Goal: Transaction & Acquisition: Book appointment/travel/reservation

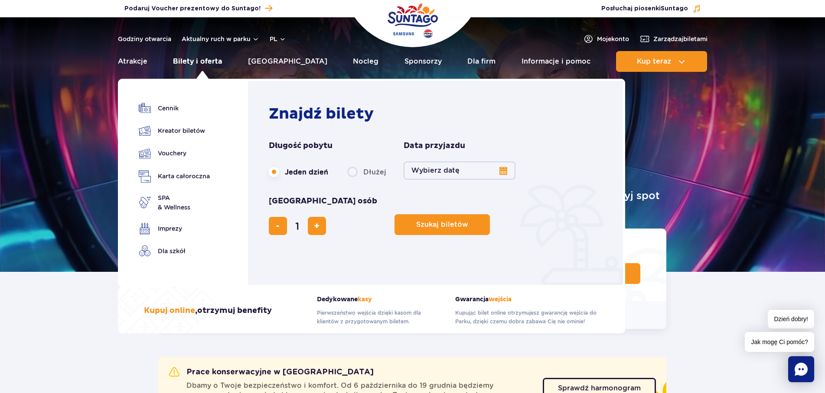
click at [201, 58] on link "Bilety i oferta" at bounding box center [197, 61] width 49 height 21
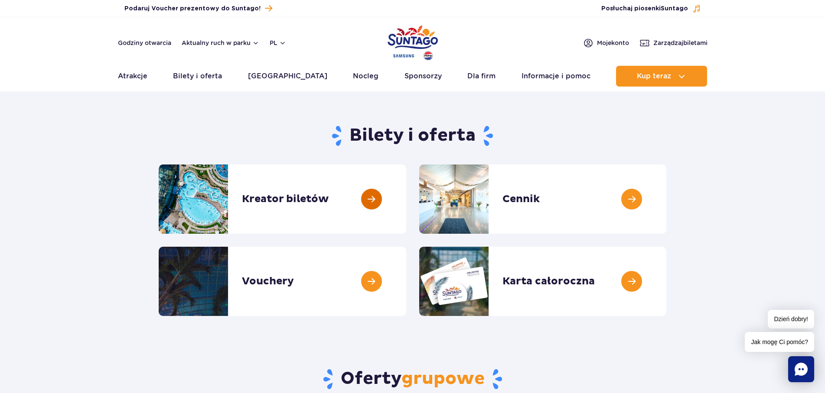
click at [406, 198] on link at bounding box center [406, 199] width 0 height 69
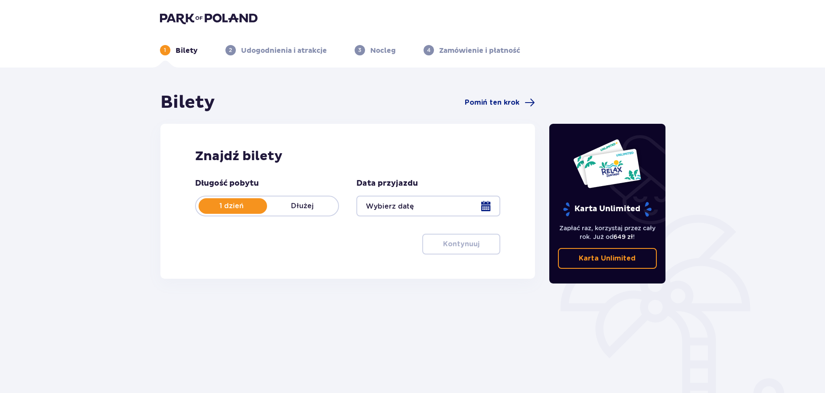
click at [488, 205] on div at bounding box center [428, 206] width 144 height 21
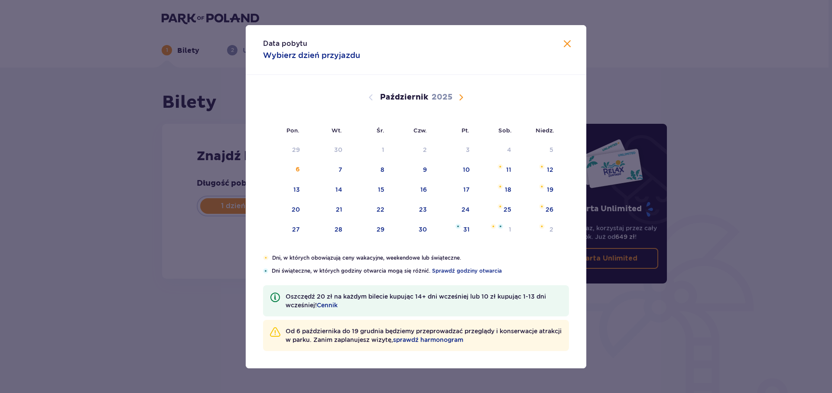
click at [461, 97] on span "Następny miesiąc" at bounding box center [461, 97] width 10 height 10
click at [508, 167] on div "8" at bounding box center [509, 170] width 4 height 9
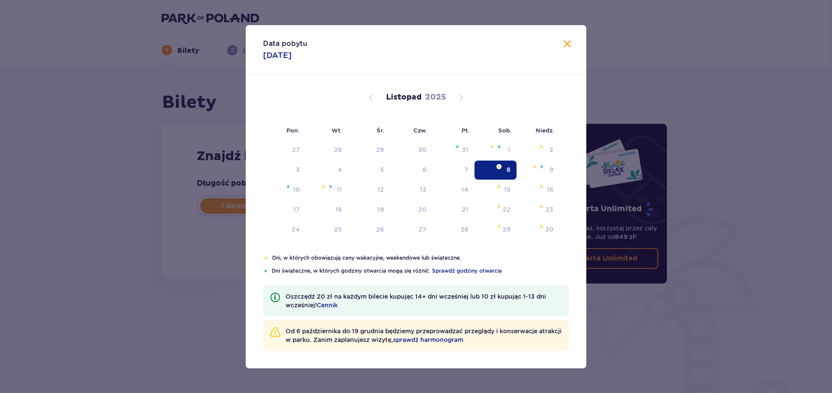
type input "[DATE]"
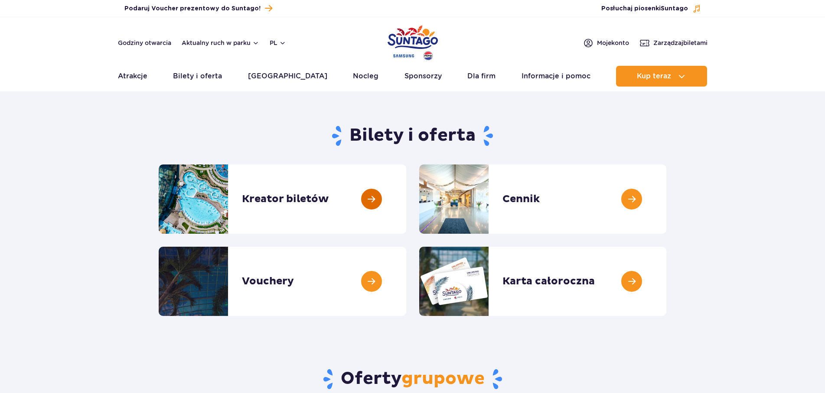
click at [406, 197] on link at bounding box center [406, 199] width 0 height 69
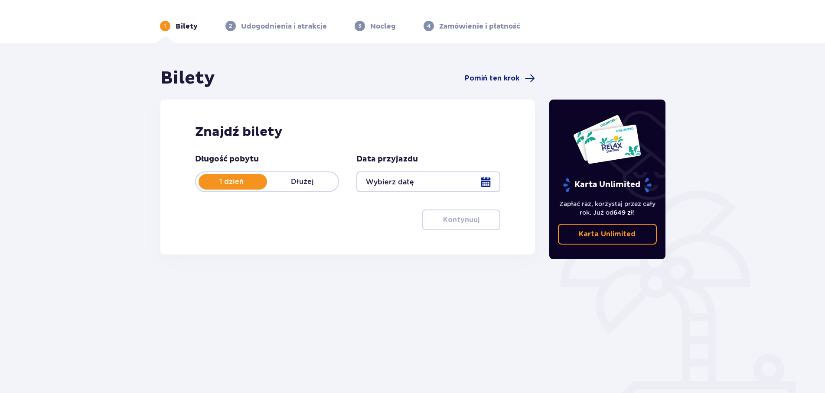
scroll to position [48, 0]
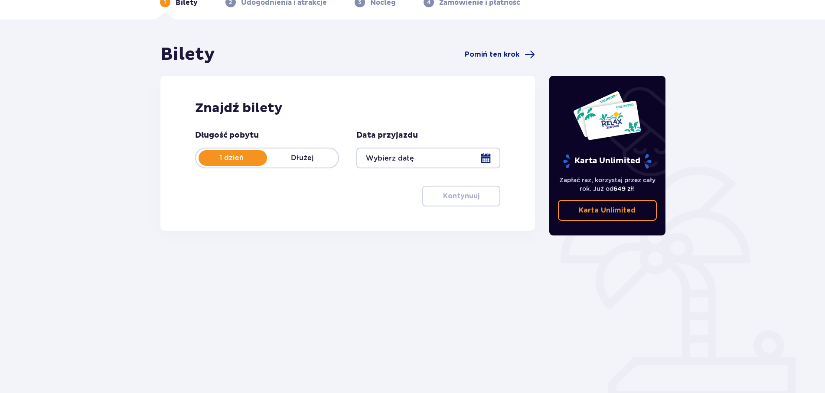
click at [485, 159] on div at bounding box center [428, 158] width 144 height 21
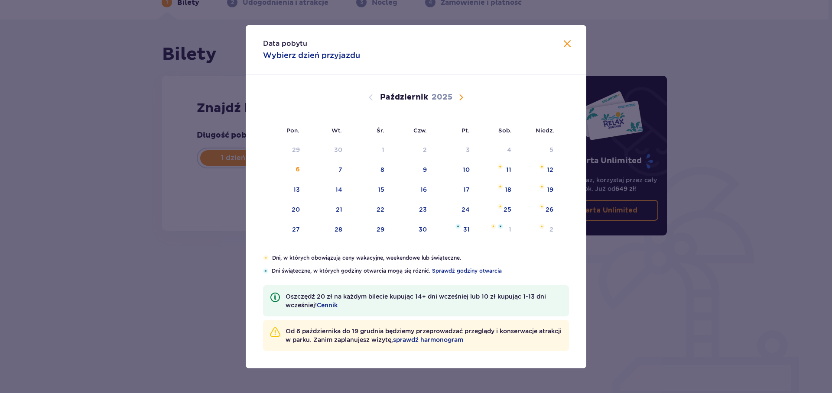
click at [463, 94] on span "Następny miesiąc" at bounding box center [461, 97] width 10 height 10
click at [506, 169] on div "8" at bounding box center [495, 170] width 42 height 19
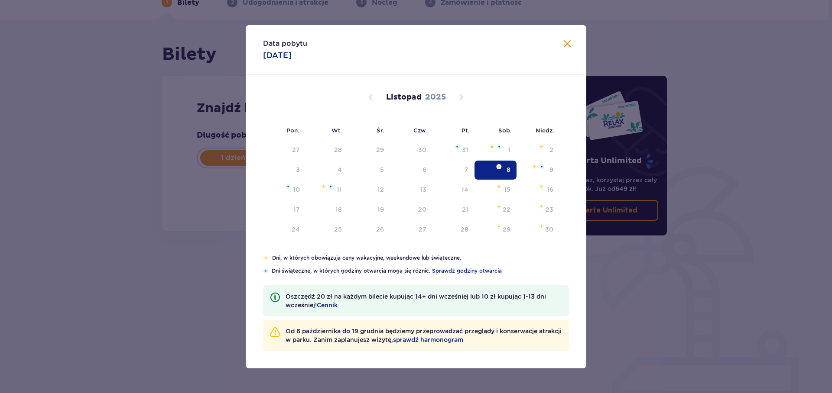
type input "08.11.25"
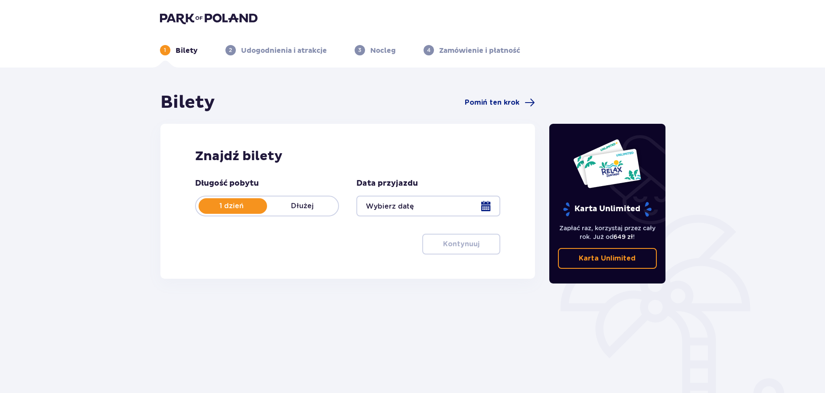
click at [484, 204] on div at bounding box center [428, 206] width 144 height 21
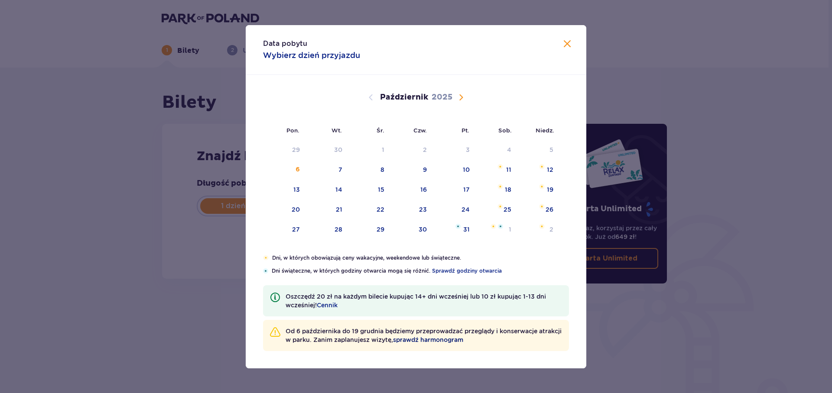
click at [448, 338] on span "sprawdź harmonogram" at bounding box center [428, 340] width 70 height 9
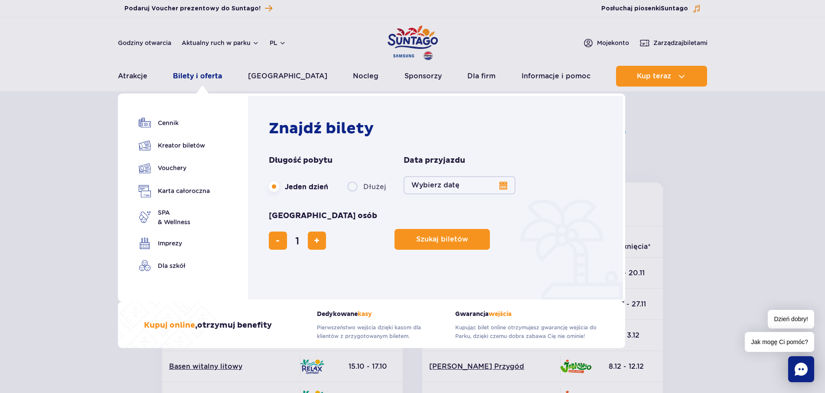
click at [195, 72] on link "Bilety i oferta" at bounding box center [197, 76] width 49 height 21
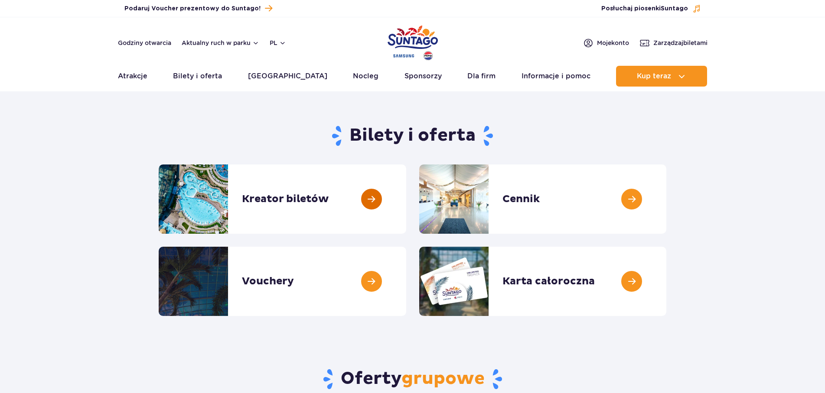
click at [406, 195] on link at bounding box center [406, 199] width 0 height 69
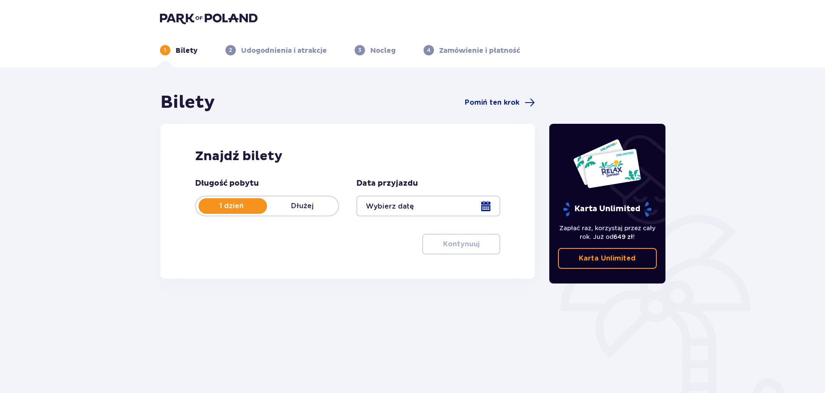
click at [484, 209] on div at bounding box center [428, 206] width 144 height 21
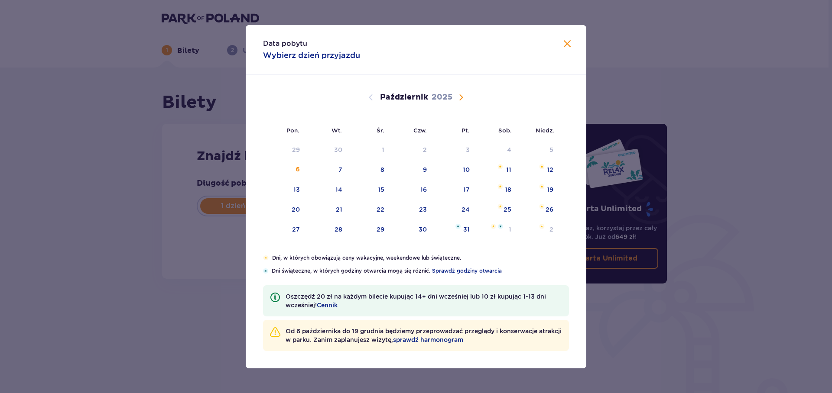
click at [462, 95] on span "Następny miesiąc" at bounding box center [461, 97] width 10 height 10
click at [504, 165] on div "8" at bounding box center [495, 170] width 42 height 19
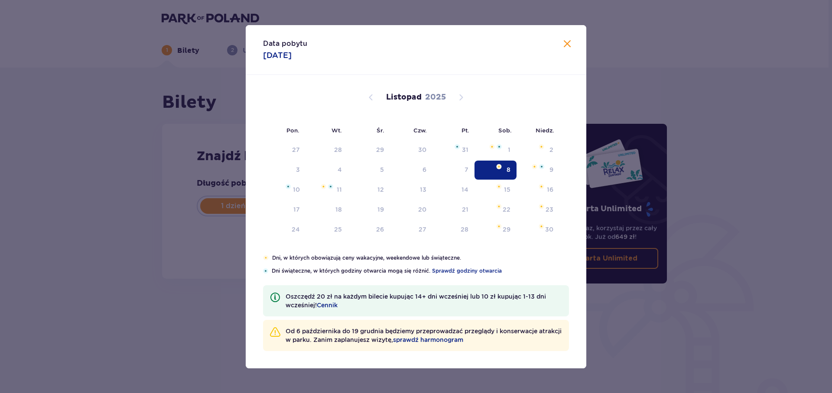
type input "08.11.25"
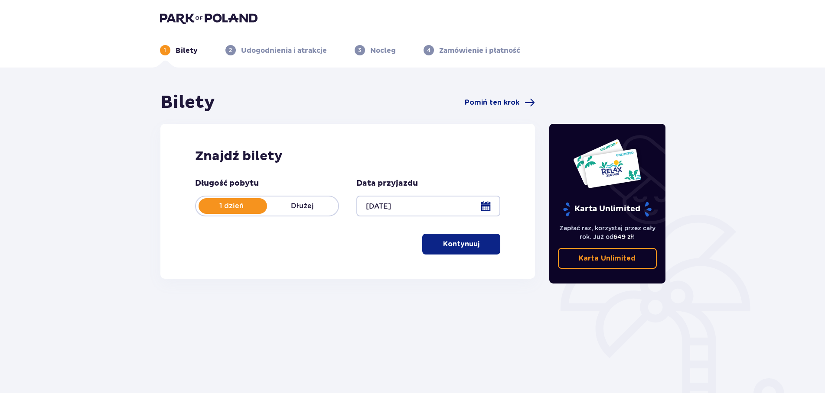
click at [451, 243] on p "Kontynuuj" at bounding box center [461, 245] width 36 height 10
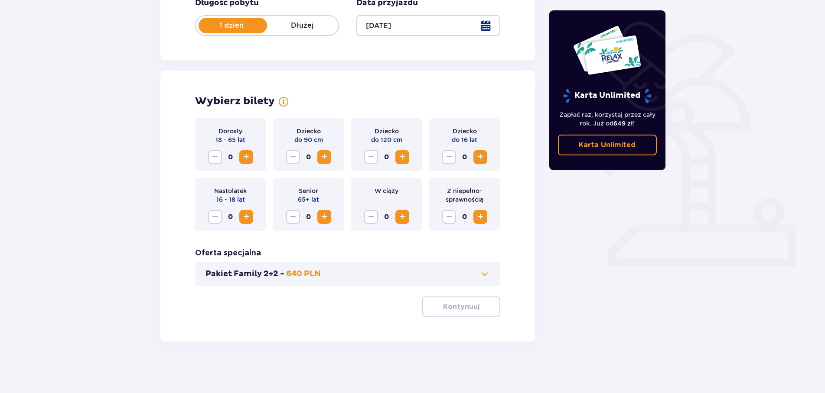
scroll to position [181, 0]
click at [247, 157] on span "Zwiększ" at bounding box center [246, 157] width 10 height 10
click at [481, 156] on span "Zwiększ" at bounding box center [480, 157] width 10 height 10
click at [459, 298] on button "Kontynuuj" at bounding box center [461, 306] width 78 height 21
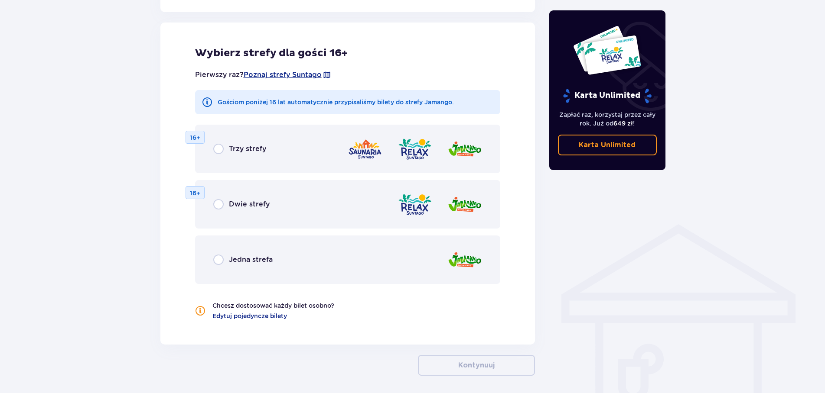
scroll to position [481, 0]
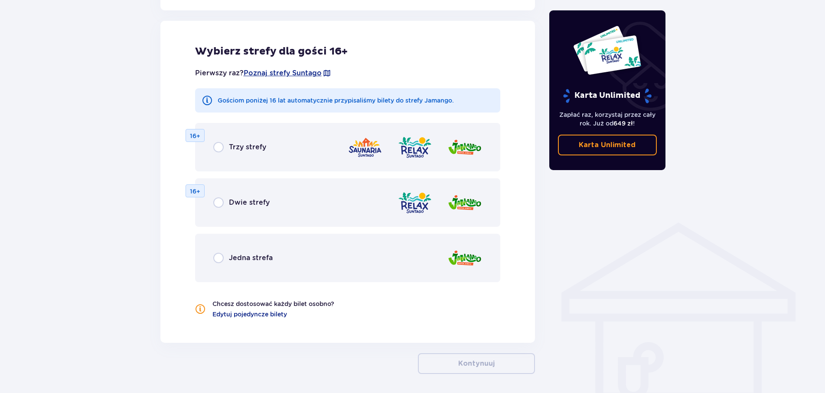
click at [219, 147] on input "radio" at bounding box center [218, 147] width 10 height 10
radio input "true"
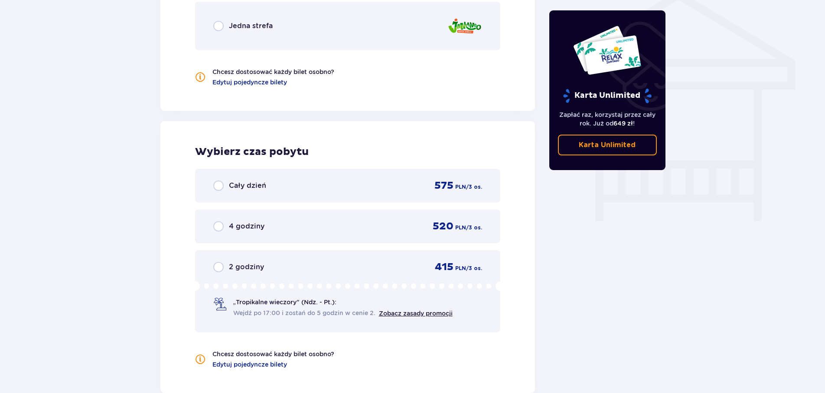
scroll to position [752, 0]
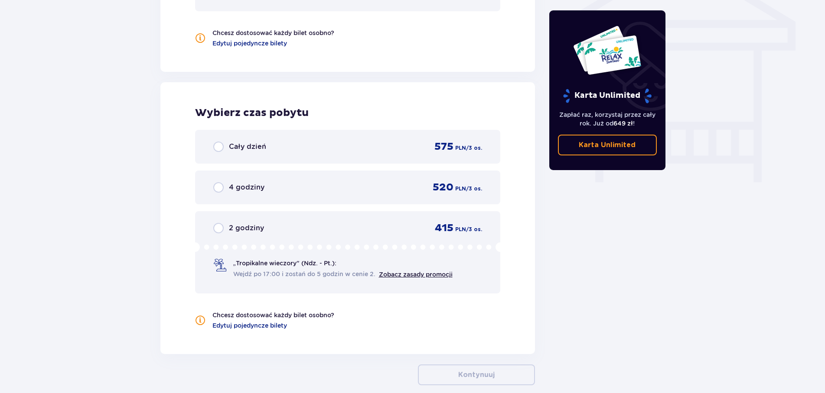
click at [225, 149] on div "Cały dzień" at bounding box center [239, 147] width 53 height 10
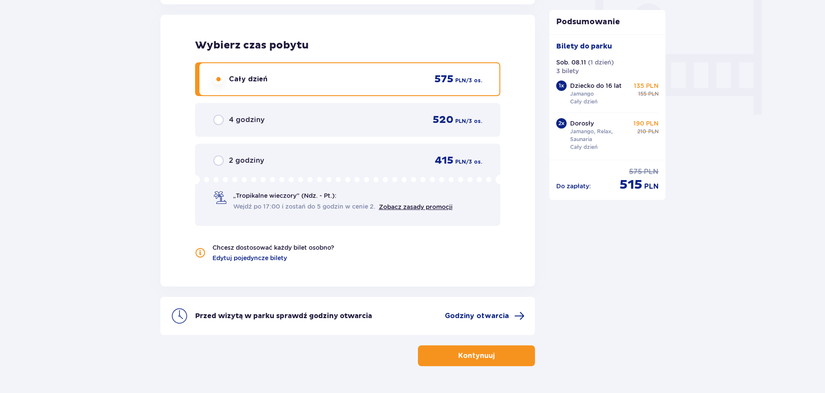
scroll to position [845, 0]
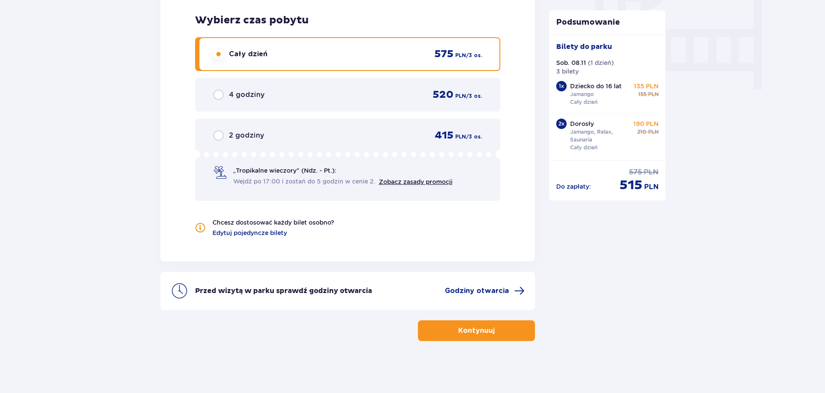
click at [483, 329] on p "Kontynuuj" at bounding box center [476, 331] width 36 height 10
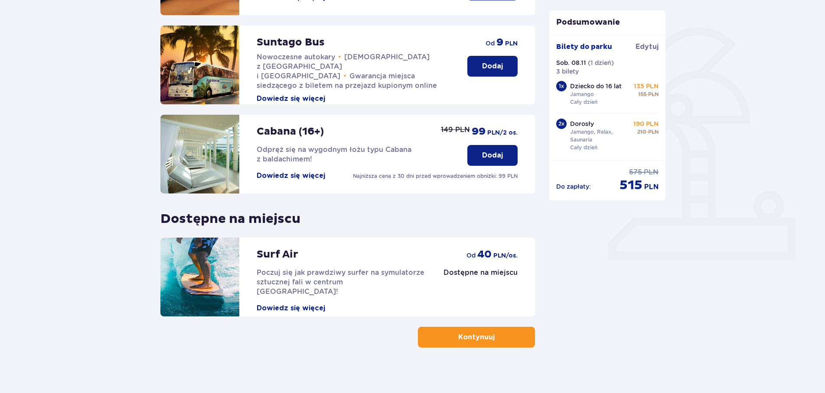
scroll to position [194, 0]
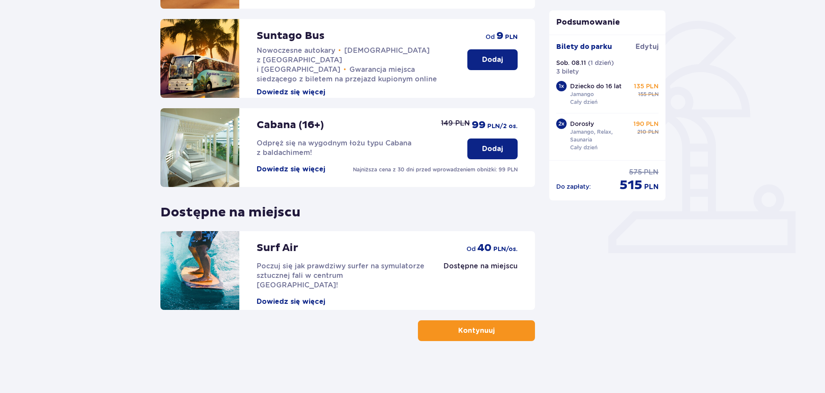
click at [489, 336] on button "Kontynuuj" at bounding box center [476, 331] width 117 height 21
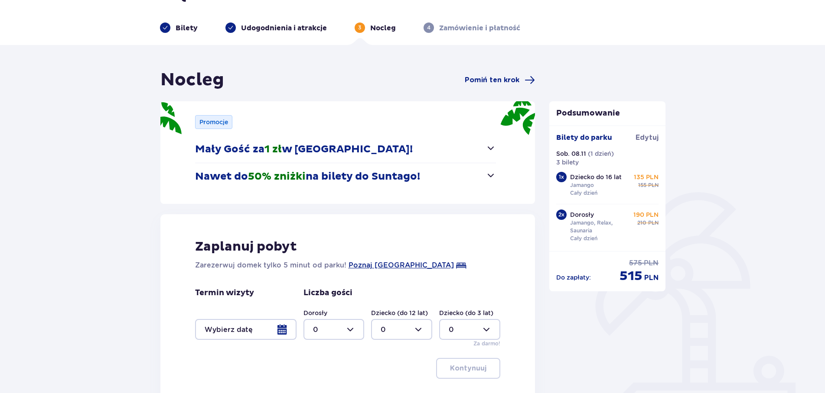
scroll to position [44, 0]
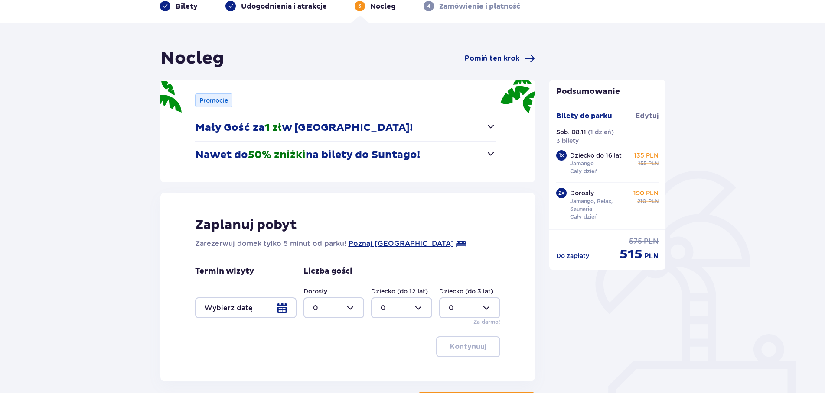
click at [281, 308] on div at bounding box center [245, 308] width 101 height 21
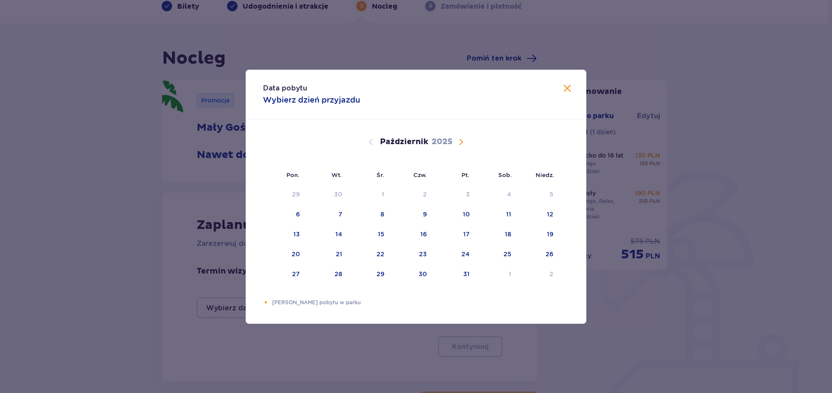
click at [459, 139] on span "Następny miesiąc" at bounding box center [461, 142] width 10 height 10
click at [469, 217] on div "7" at bounding box center [453, 214] width 42 height 19
click at [546, 212] on div "9" at bounding box center [537, 214] width 43 height 19
type input "07.11.25 - 09.11.25"
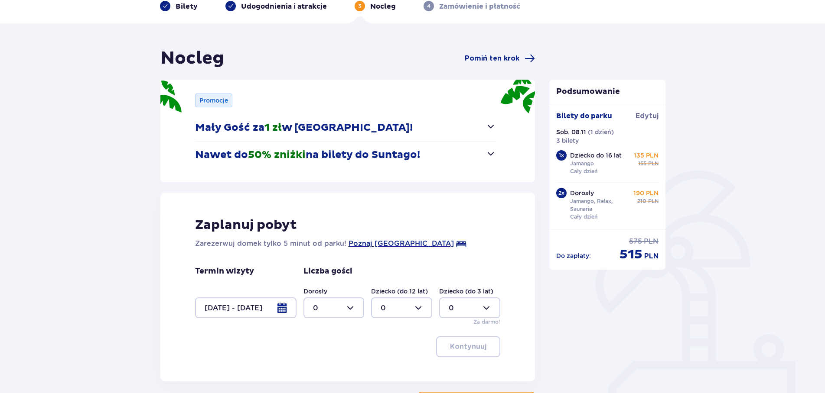
click at [349, 307] on div at bounding box center [333, 308] width 61 height 21
click at [331, 258] on div "2" at bounding box center [334, 260] width 42 height 10
click at [347, 306] on div at bounding box center [333, 308] width 61 height 21
click at [322, 275] on div "3" at bounding box center [334, 278] width 42 height 10
type input "3"
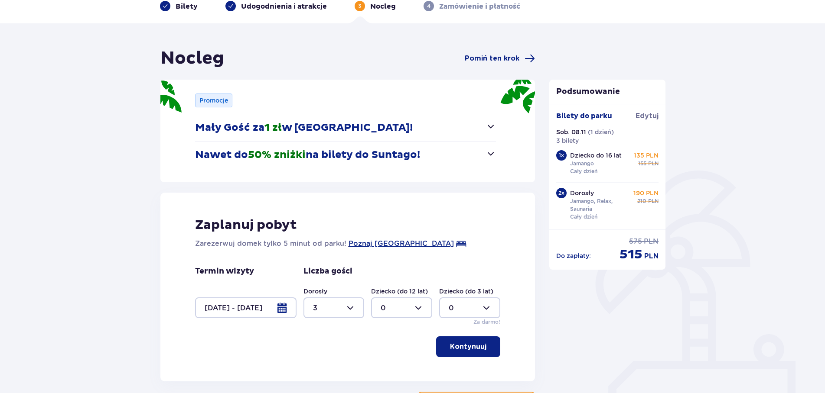
click at [464, 348] on p "Kontynuuj" at bounding box center [468, 347] width 36 height 10
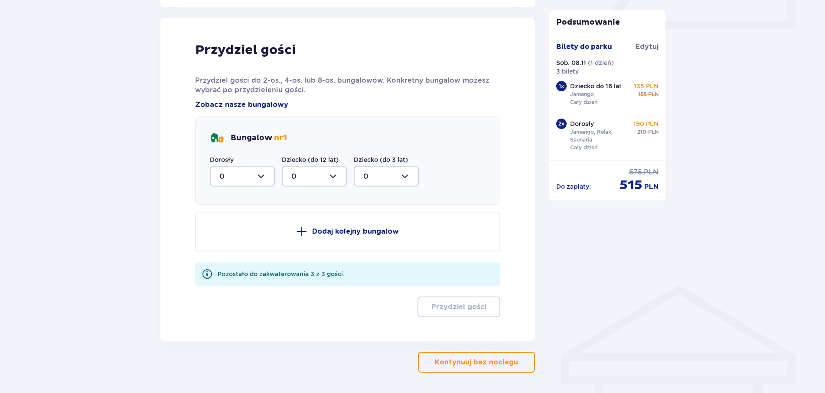
scroll to position [426, 0]
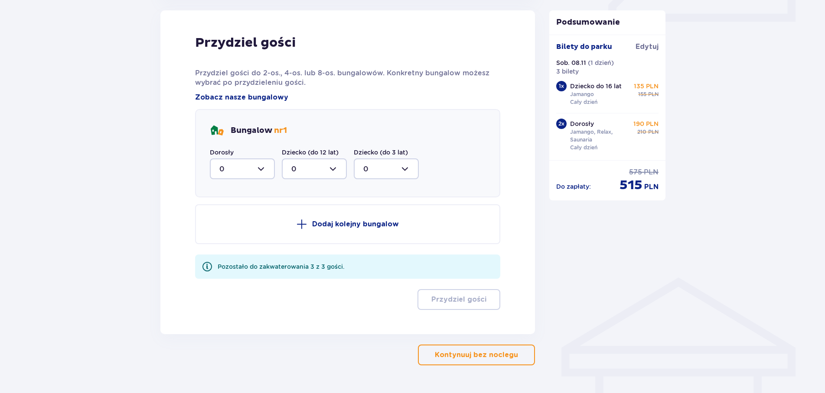
click at [263, 169] on div at bounding box center [242, 169] width 65 height 21
click at [247, 235] on div "2" at bounding box center [242, 232] width 46 height 10
click at [334, 170] on div at bounding box center [314, 169] width 65 height 21
click at [273, 169] on div at bounding box center [242, 169] width 65 height 21
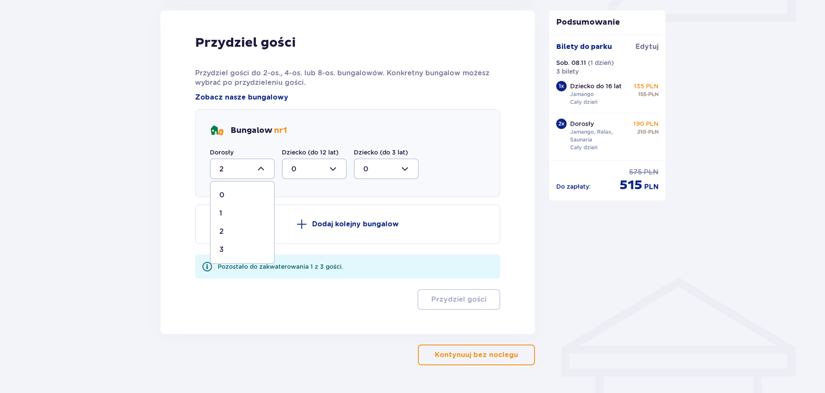
click at [225, 249] on div "3" at bounding box center [242, 250] width 46 height 10
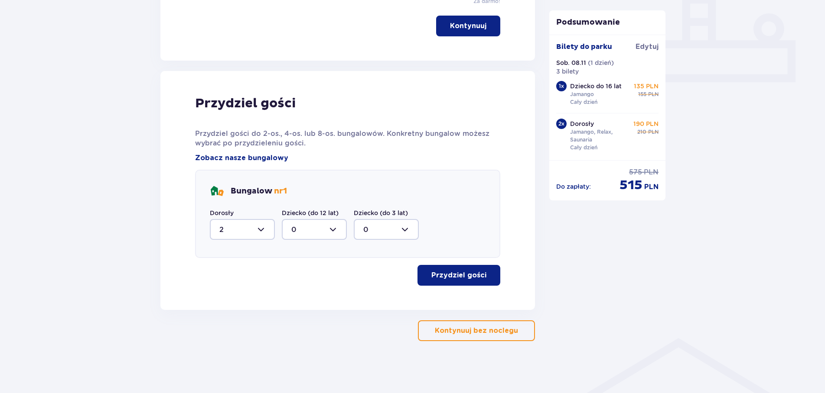
type input "3"
click at [465, 273] on p "Przydziel gości" at bounding box center [458, 276] width 55 height 10
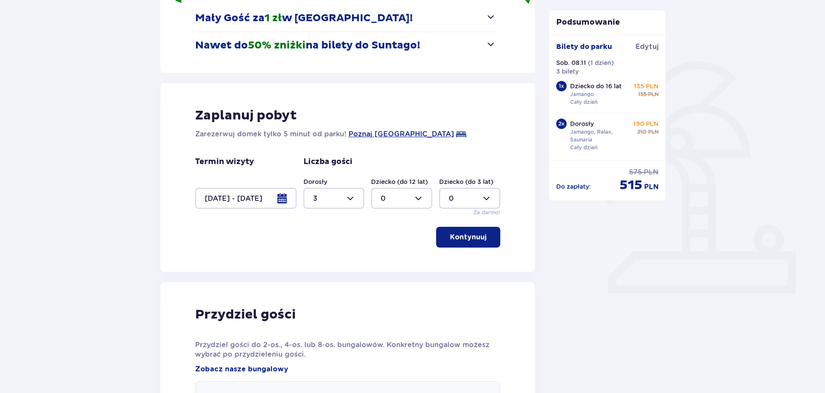
scroll to position [120, 0]
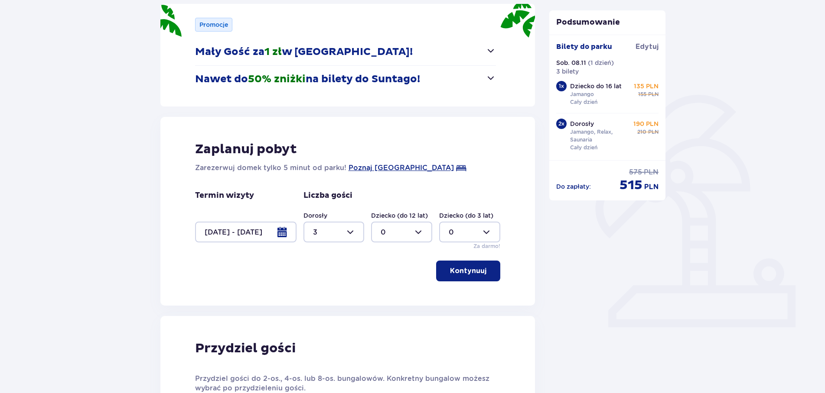
click at [352, 230] on div at bounding box center [333, 232] width 61 height 21
click at [331, 292] on div "10" at bounding box center [334, 293] width 42 height 10
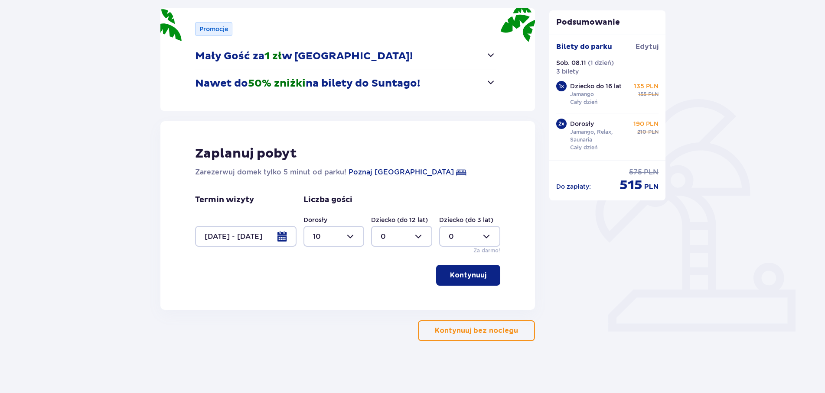
scroll to position [116, 0]
click at [351, 237] on div at bounding box center [333, 236] width 61 height 21
click at [326, 278] on div "9" at bounding box center [334, 279] width 42 height 10
type input "9"
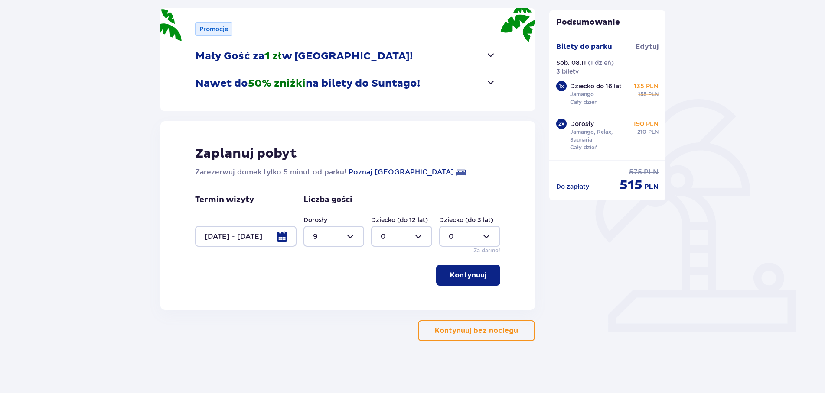
click at [465, 277] on p "Kontynuuj" at bounding box center [468, 276] width 36 height 10
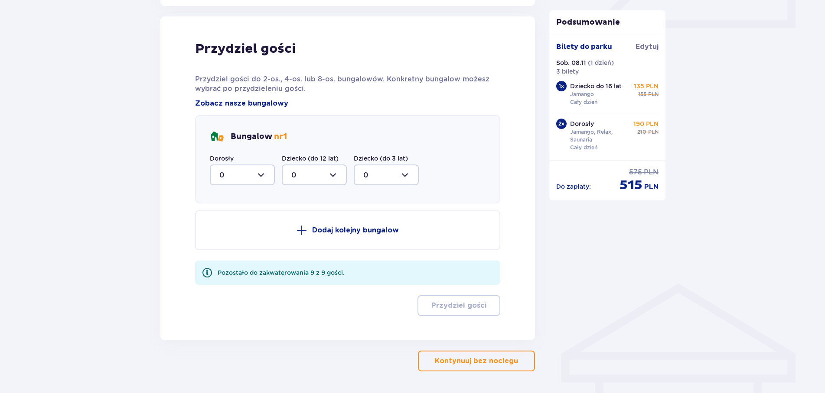
scroll to position [426, 0]
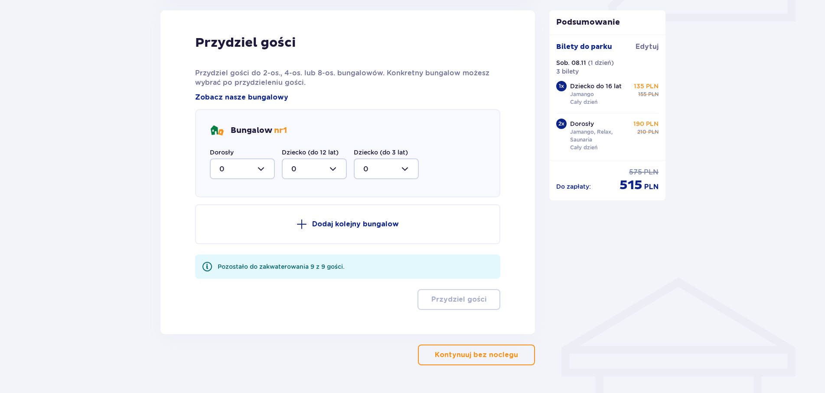
click at [260, 170] on div at bounding box center [242, 169] width 65 height 21
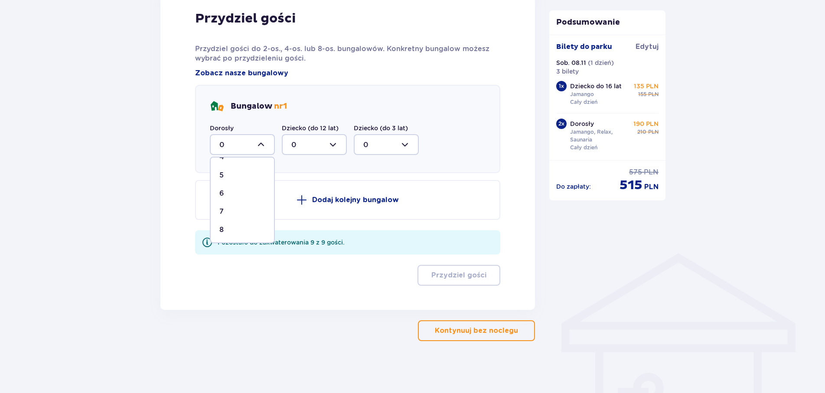
scroll to position [88, 0]
click at [228, 231] on div "8" at bounding box center [242, 229] width 46 height 10
type input "8"
click at [260, 143] on div at bounding box center [242, 144] width 65 height 21
click at [227, 227] on div "8" at bounding box center [242, 229] width 46 height 10
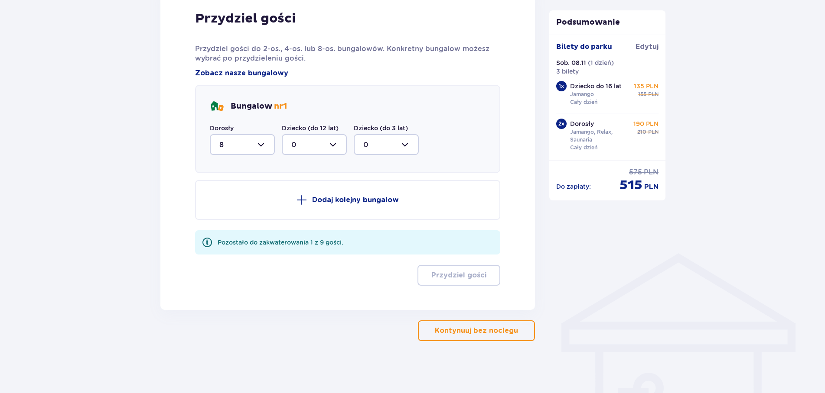
click at [486, 335] on p "Kontynuuj bez noclegu" at bounding box center [476, 331] width 83 height 10
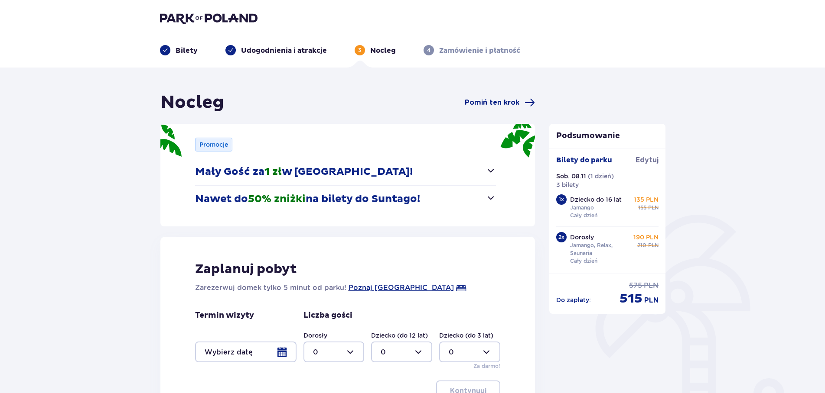
type input "0"
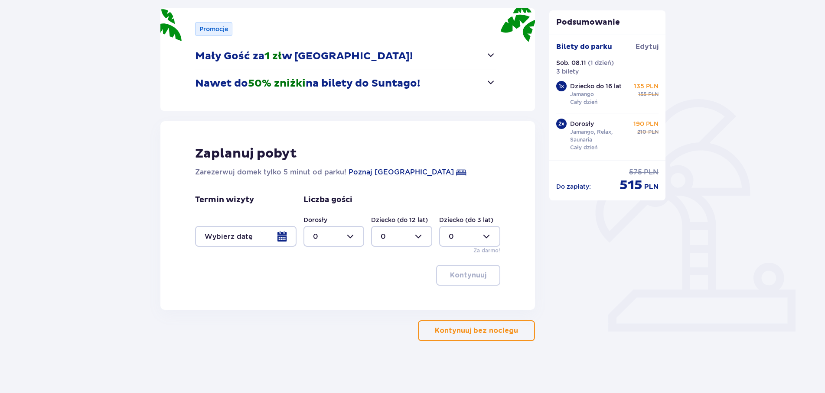
click at [279, 237] on div at bounding box center [245, 236] width 101 height 21
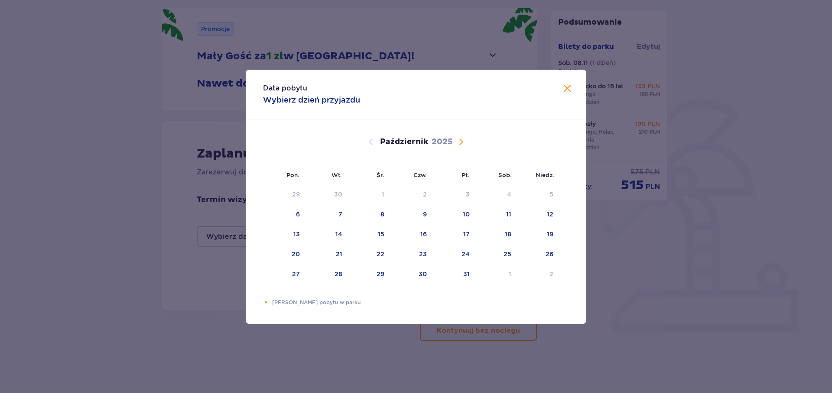
click at [462, 142] on span "Następny miesiąc" at bounding box center [461, 142] width 10 height 10
click at [365, 141] on div "Grudzień 2025" at bounding box center [416, 142] width 287 height 10
click at [371, 144] on span "Poprzedni miesiąc" at bounding box center [371, 142] width 10 height 10
click at [471, 214] on div "7" at bounding box center [453, 214] width 42 height 19
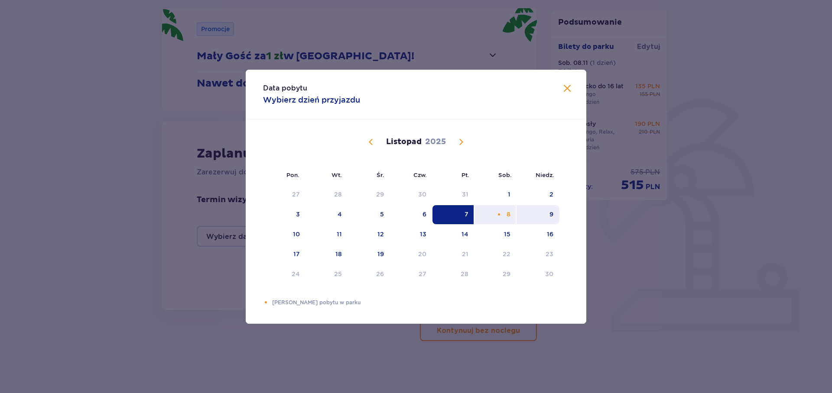
click at [552, 213] on div "9" at bounding box center [551, 214] width 4 height 9
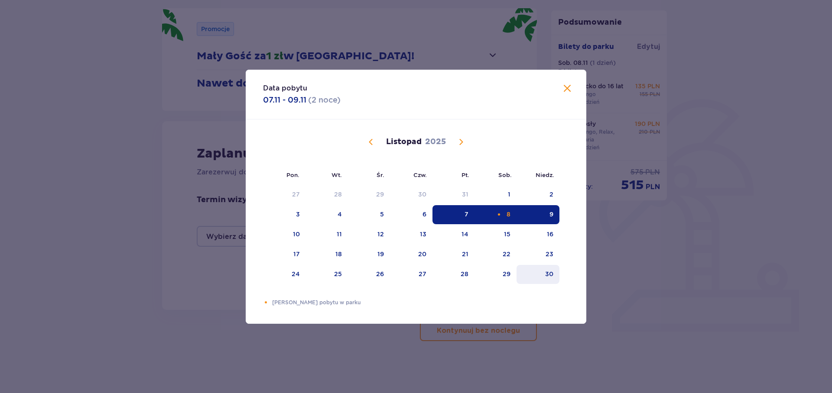
type input "07.11.25 - 09.11.25"
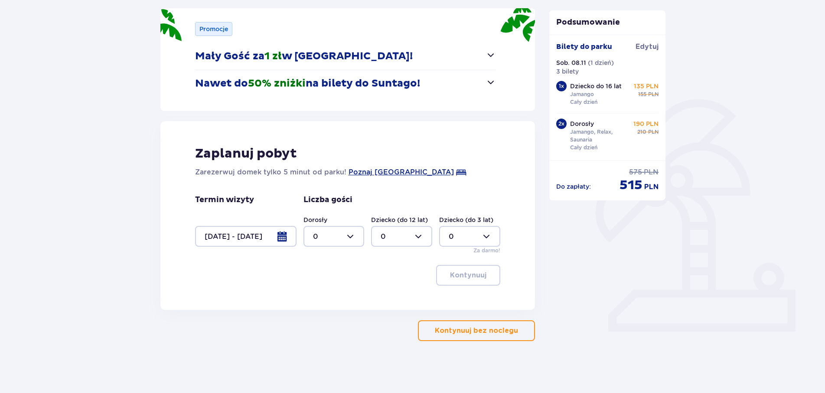
click at [347, 237] on div at bounding box center [333, 236] width 61 height 21
click at [325, 275] on div "9" at bounding box center [334, 279] width 42 height 10
type input "9"
click at [455, 270] on button "Kontynuuj" at bounding box center [468, 275] width 64 height 21
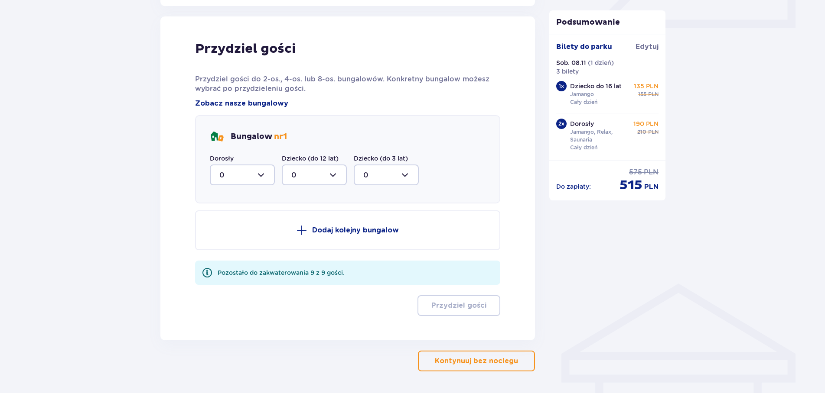
scroll to position [426, 0]
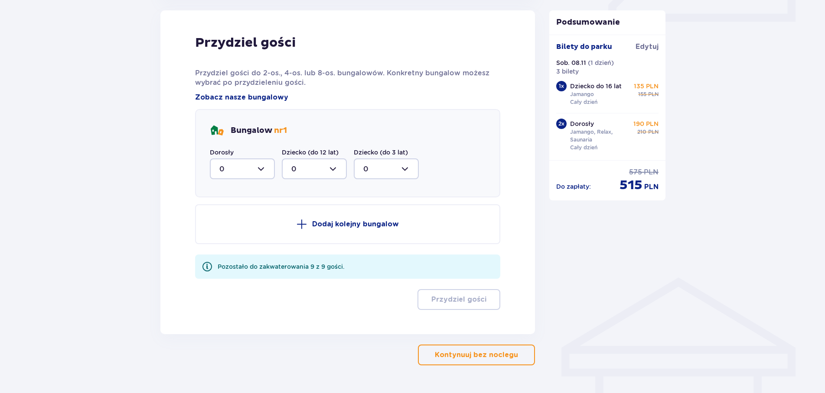
click at [262, 169] on div at bounding box center [242, 169] width 65 height 21
click at [245, 234] on div "2" at bounding box center [242, 232] width 46 height 10
type input "2"
click at [362, 224] on p "Dodaj kolejny bungalow" at bounding box center [355, 225] width 87 height 10
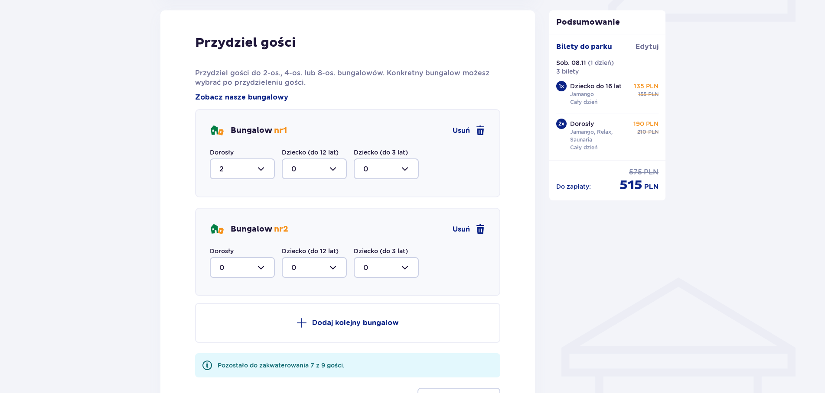
scroll to position [470, 0]
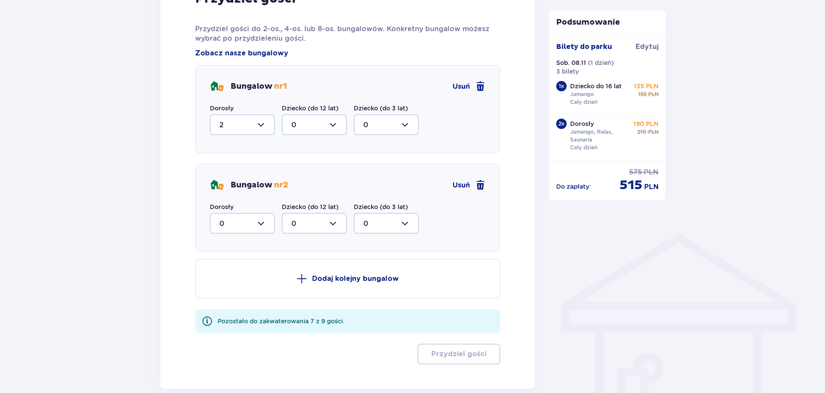
click at [262, 223] on div at bounding box center [242, 223] width 65 height 21
click at [244, 286] on div "2" at bounding box center [242, 287] width 46 height 10
type input "2"
click at [338, 278] on p "Dodaj kolejny bungalow" at bounding box center [355, 279] width 87 height 10
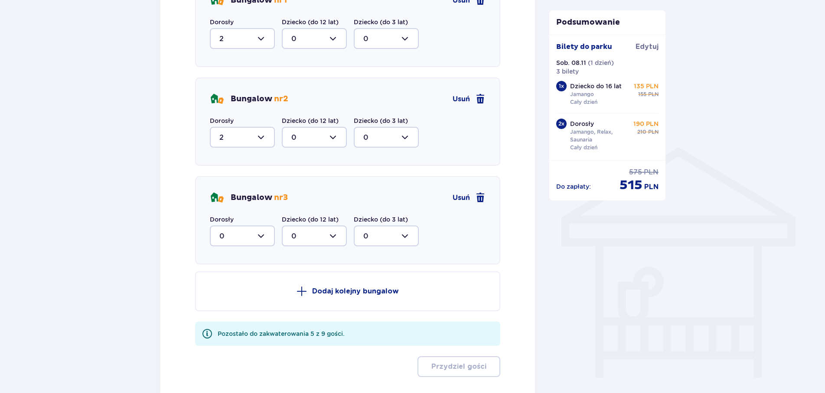
scroll to position [647, 0]
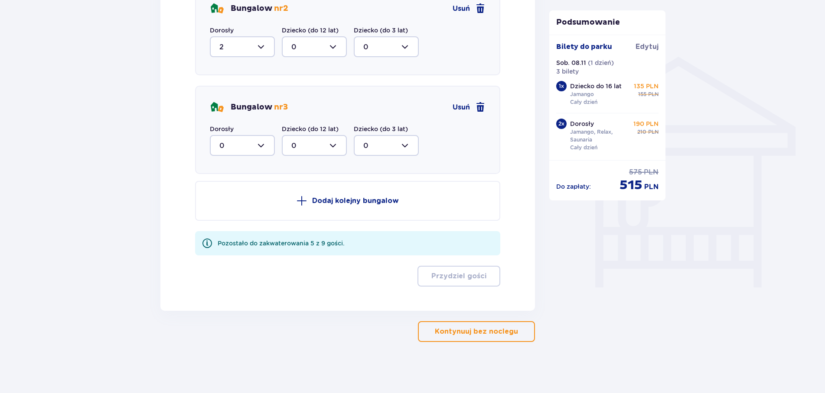
click at [262, 145] on div at bounding box center [242, 145] width 65 height 21
click at [226, 205] on div "2" at bounding box center [242, 209] width 46 height 10
type input "2"
click at [349, 203] on p "Dodaj kolejny bungalow" at bounding box center [355, 201] width 87 height 10
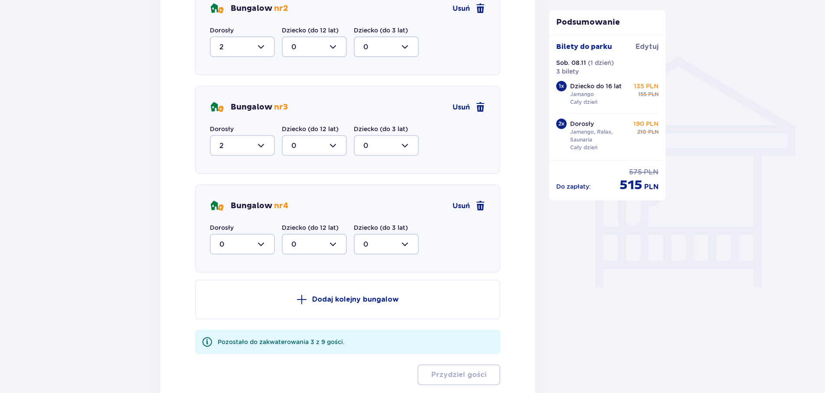
click at [260, 240] on div at bounding box center [242, 244] width 65 height 21
click at [241, 304] on div "2" at bounding box center [242, 307] width 46 height 10
type input "2"
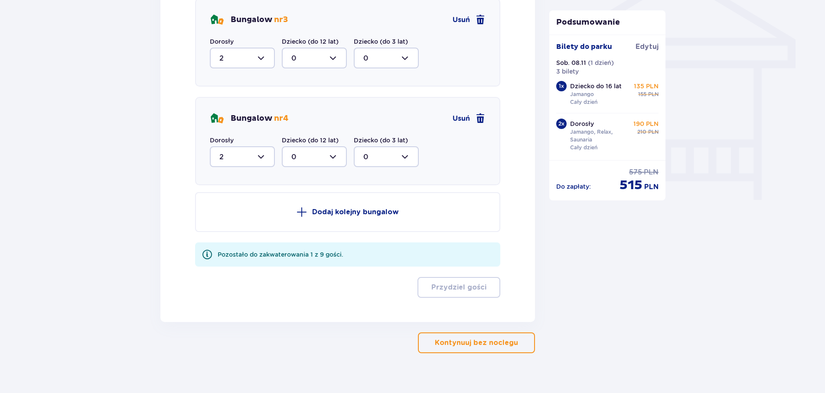
scroll to position [735, 0]
click at [354, 211] on p "Dodaj kolejny bungalow" at bounding box center [355, 212] width 87 height 10
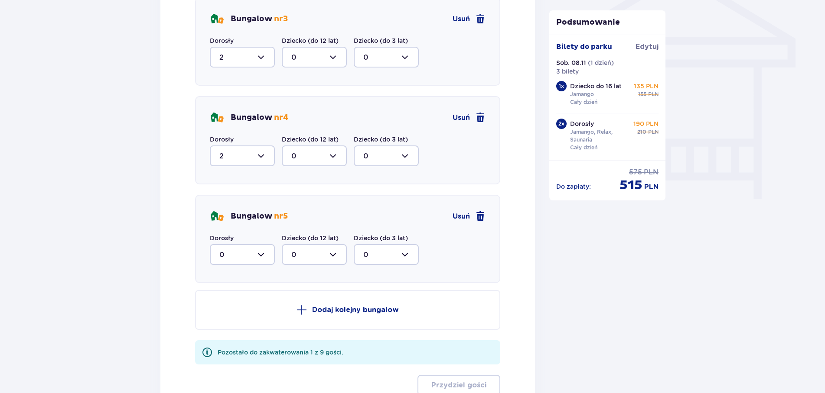
click at [262, 252] on div at bounding box center [242, 254] width 65 height 21
click at [223, 300] on div "1" at bounding box center [242, 300] width 46 height 10
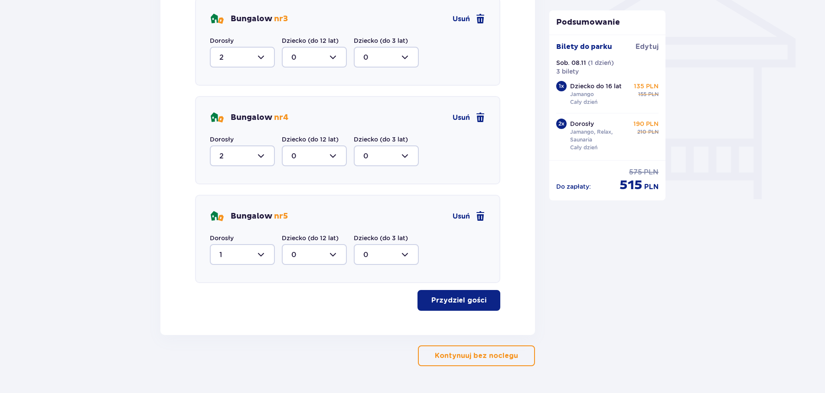
type input "1"
click at [481, 214] on span at bounding box center [480, 216] width 10 height 10
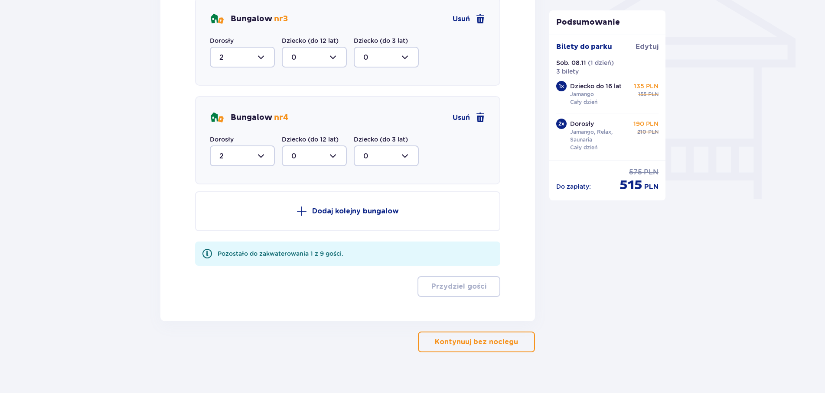
click at [261, 159] on div at bounding box center [242, 156] width 65 height 21
click at [230, 231] on span "3" at bounding box center [242, 237] width 63 height 18
type input "3"
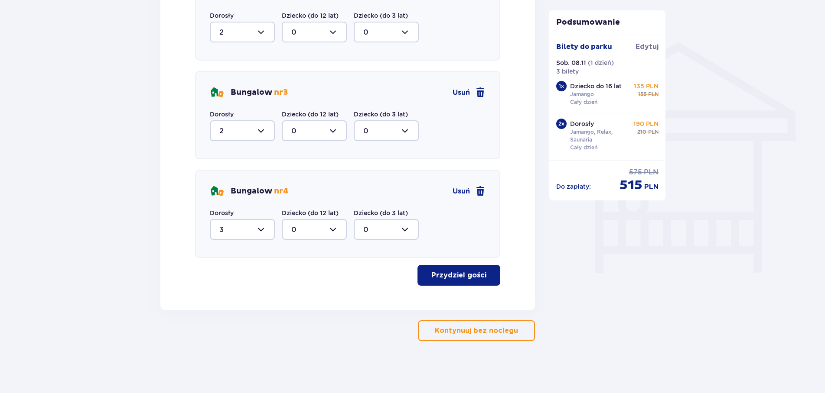
click at [446, 280] on button "Przydziel gości" at bounding box center [458, 275] width 83 height 21
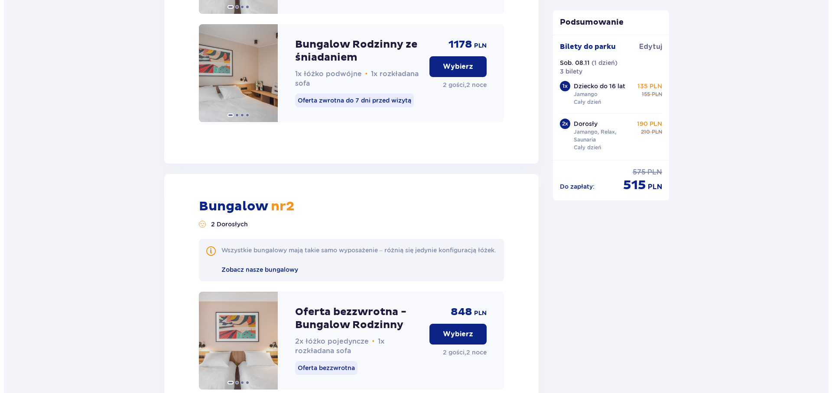
scroll to position [1944, 0]
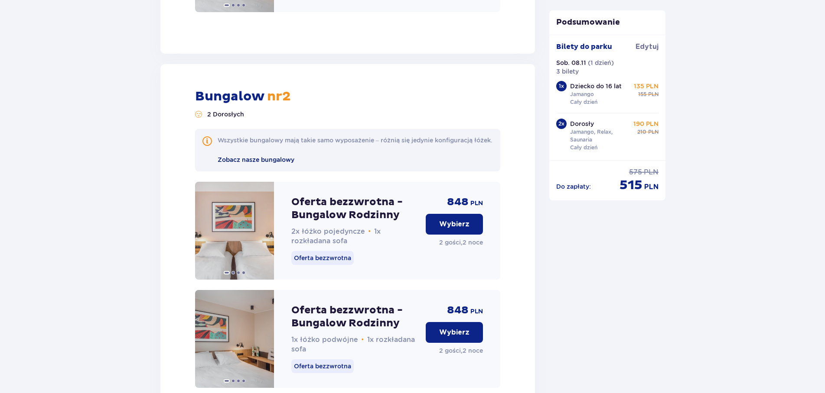
click at [258, 163] on span "Zobacz nasze bungalowy" at bounding box center [256, 159] width 77 height 7
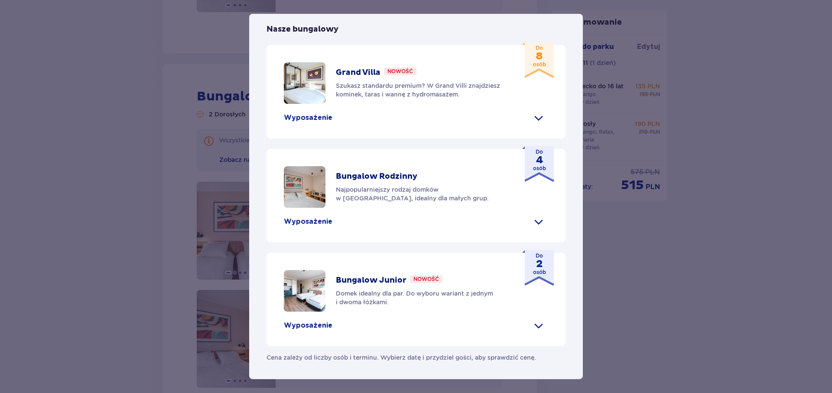
scroll to position [296, 0]
click at [305, 123] on p "Wyposażenie" at bounding box center [308, 118] width 49 height 10
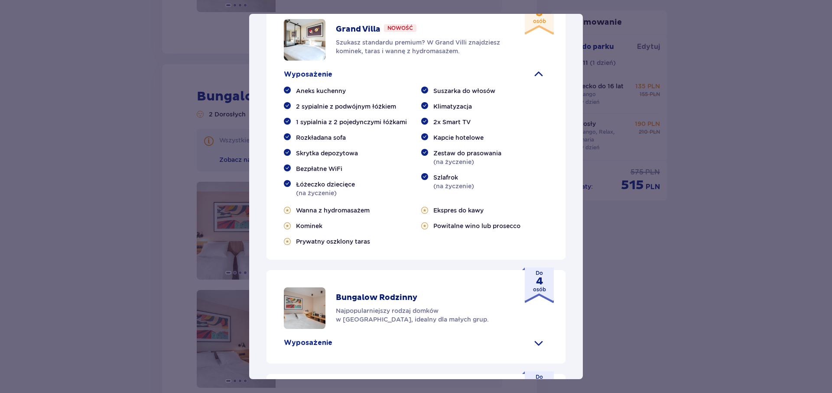
click at [305, 79] on p "Wyposażenie" at bounding box center [308, 75] width 49 height 10
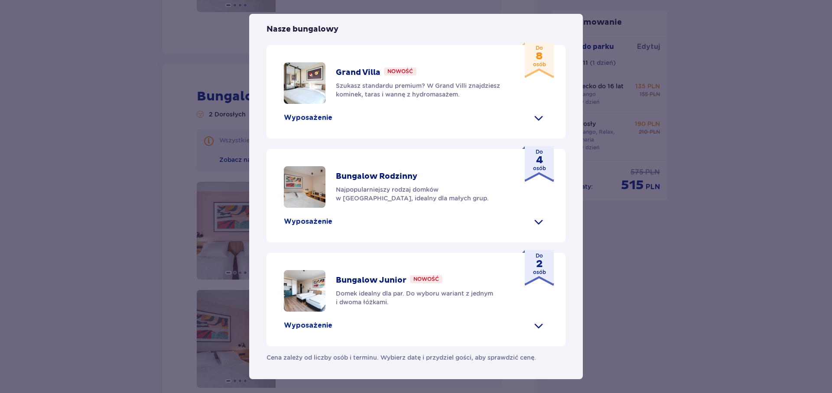
scroll to position [362, 0]
click at [312, 223] on p "Wyposażenie" at bounding box center [308, 222] width 49 height 10
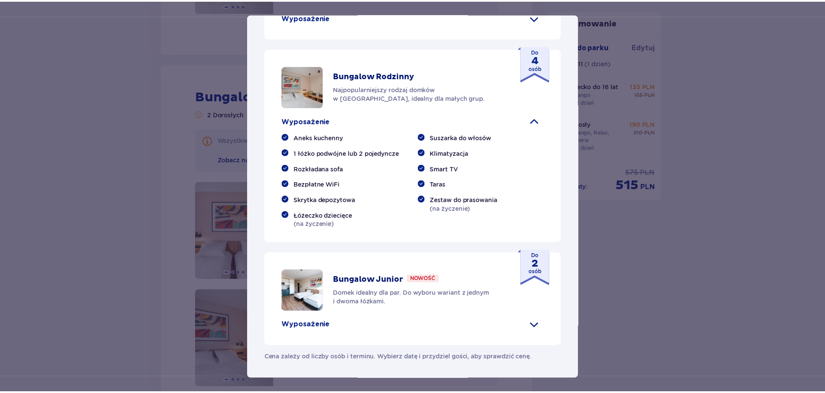
scroll to position [461, 0]
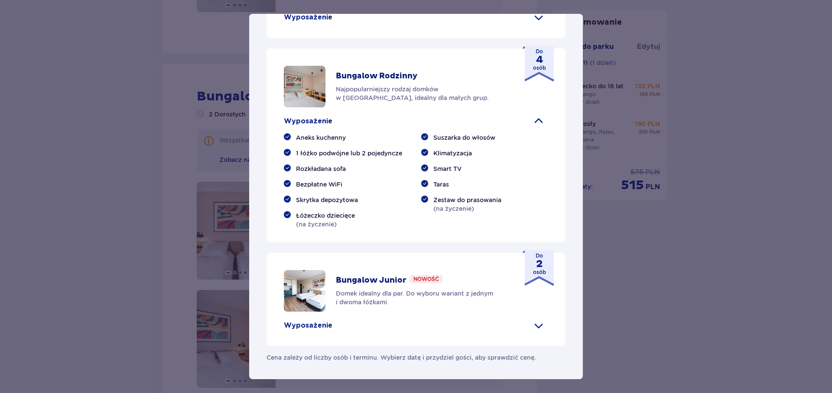
click at [722, 296] on div "Suntago Village Suntago Village to idealne miejsce dla fanów dobrej zabawy i tr…" at bounding box center [416, 196] width 832 height 393
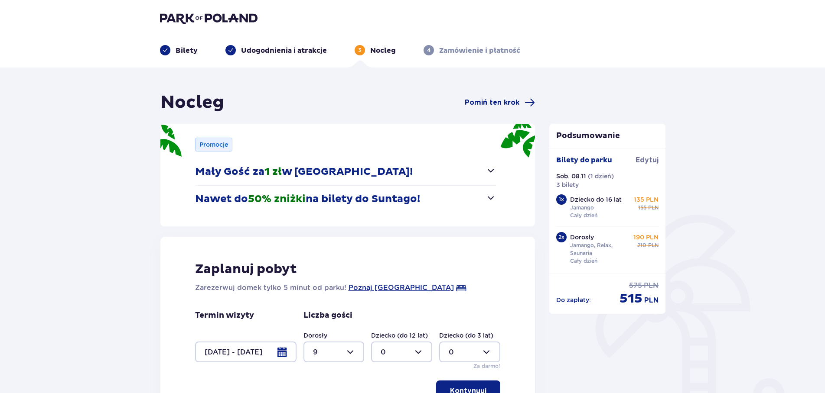
click at [279, 48] on p "Udogodnienia i atrakcje" at bounding box center [284, 51] width 86 height 10
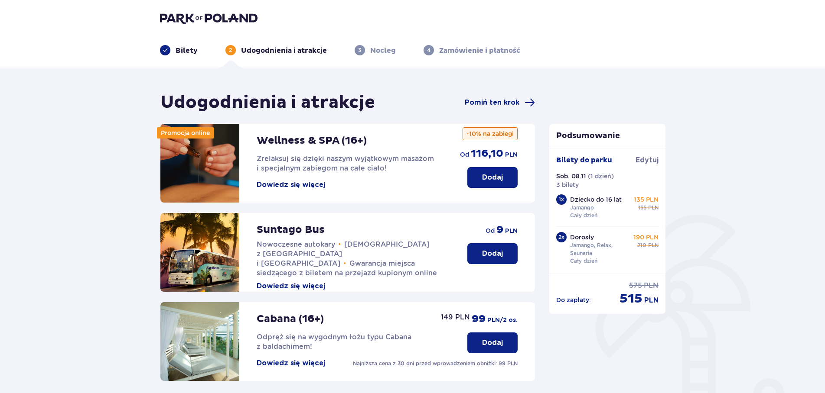
click at [295, 185] on button "Dowiedz się więcej" at bounding box center [291, 185] width 68 height 10
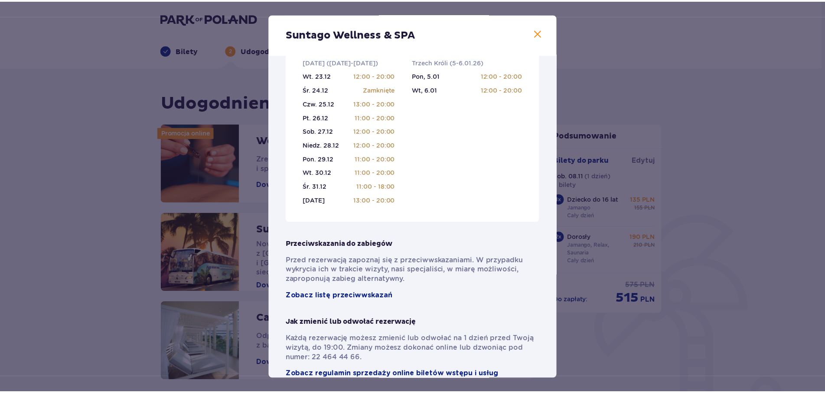
scroll to position [543, 0]
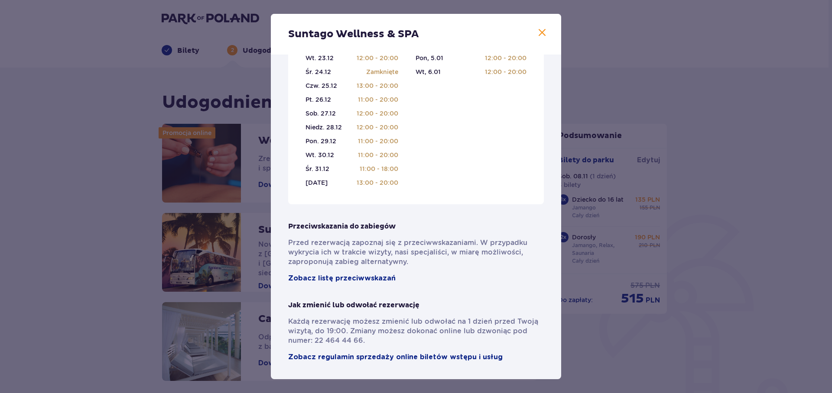
click at [537, 30] on span at bounding box center [542, 33] width 10 height 10
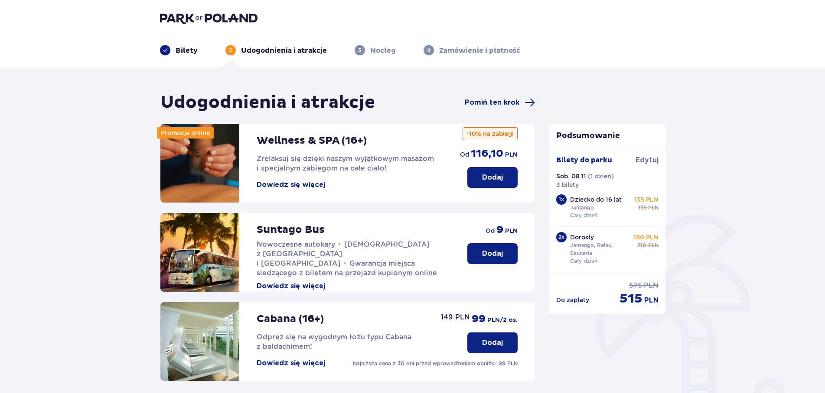
click at [486, 170] on button "Dodaj" at bounding box center [492, 177] width 50 height 21
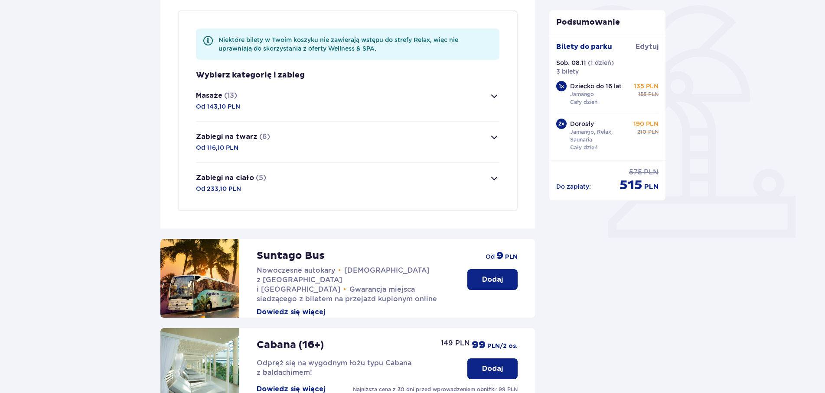
scroll to position [33, 0]
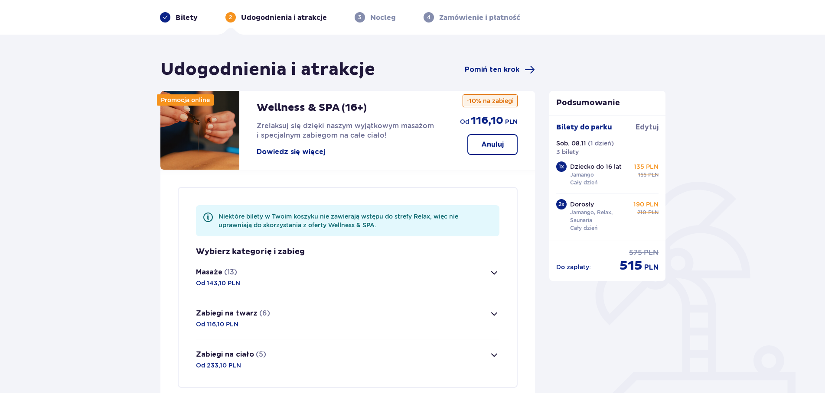
click at [489, 274] on span "button" at bounding box center [494, 273] width 10 height 10
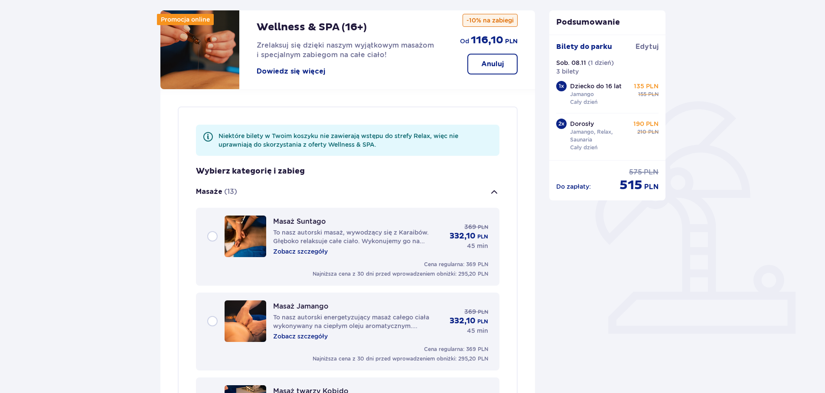
scroll to position [0, 0]
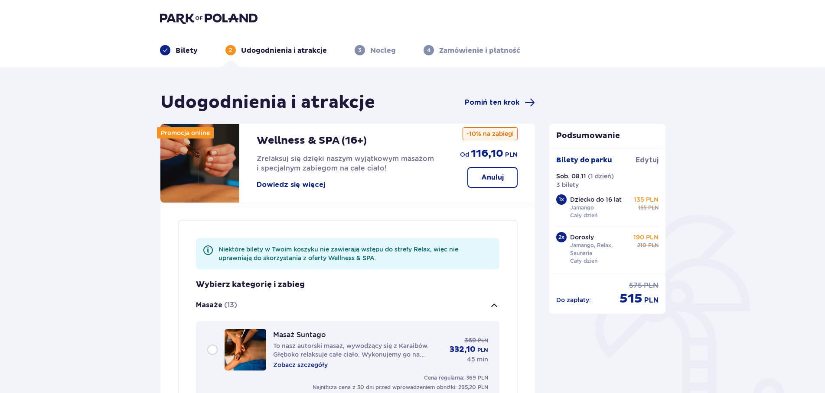
click at [493, 174] on p "Anuluj" at bounding box center [492, 178] width 23 height 10
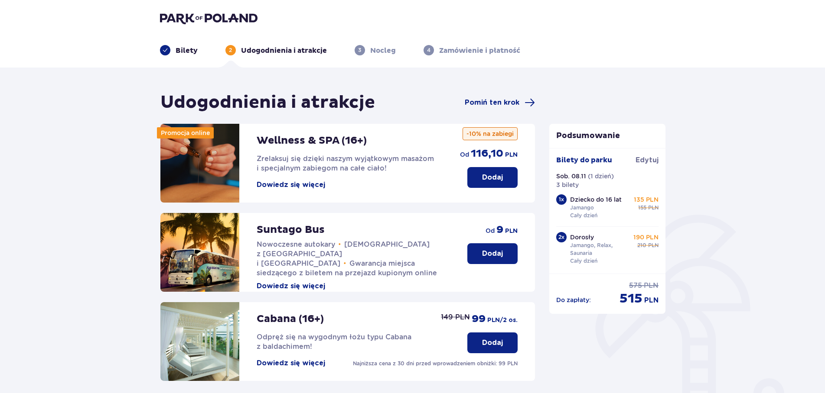
click at [172, 13] on img at bounding box center [208, 18] width 97 height 12
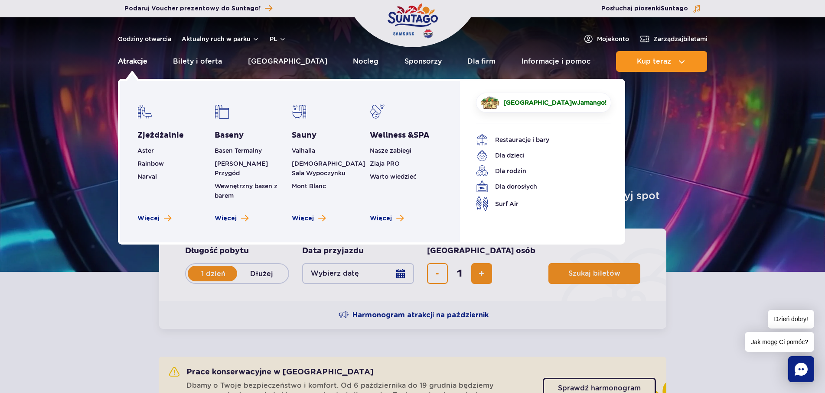
click at [132, 62] on link "Atrakcje" at bounding box center [132, 61] width 29 height 21
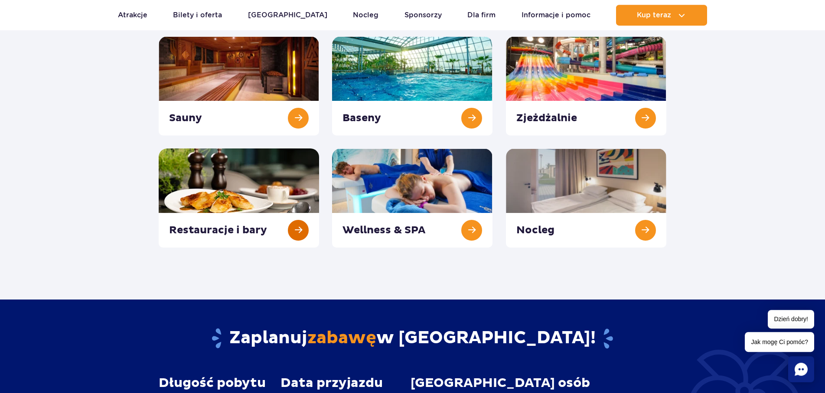
scroll to position [133, 0]
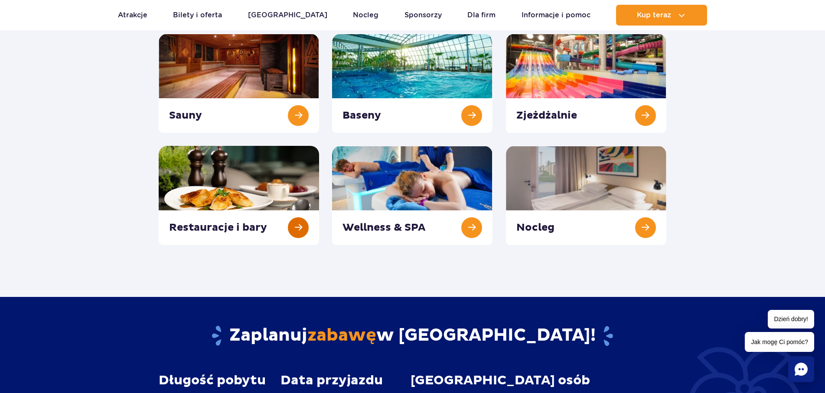
click at [294, 231] on link at bounding box center [239, 195] width 160 height 99
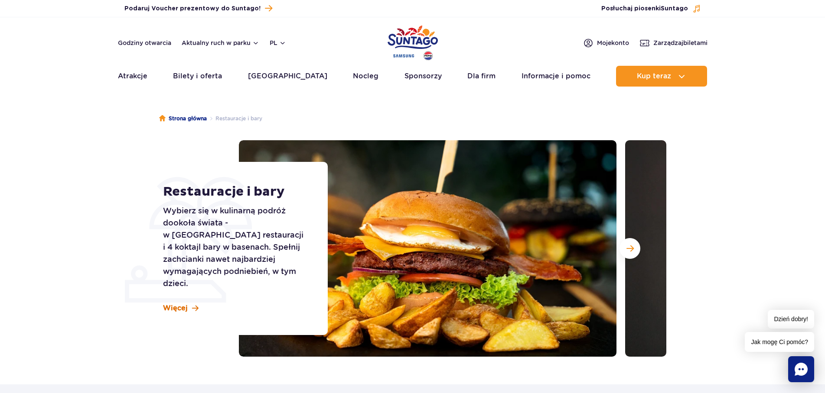
click at [191, 304] on link "Więcej" at bounding box center [181, 309] width 36 height 10
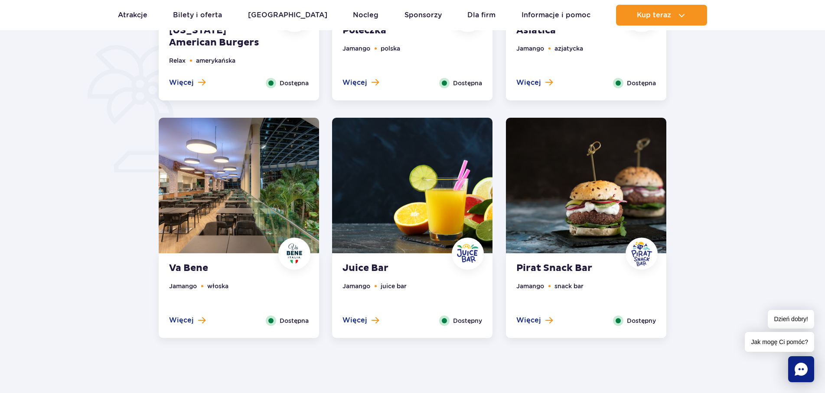
scroll to position [517, 0]
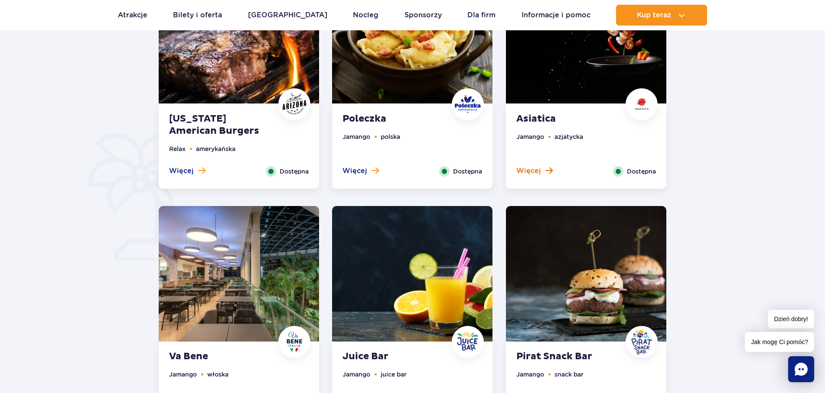
click at [545, 168] on span at bounding box center [548, 171] width 7 height 8
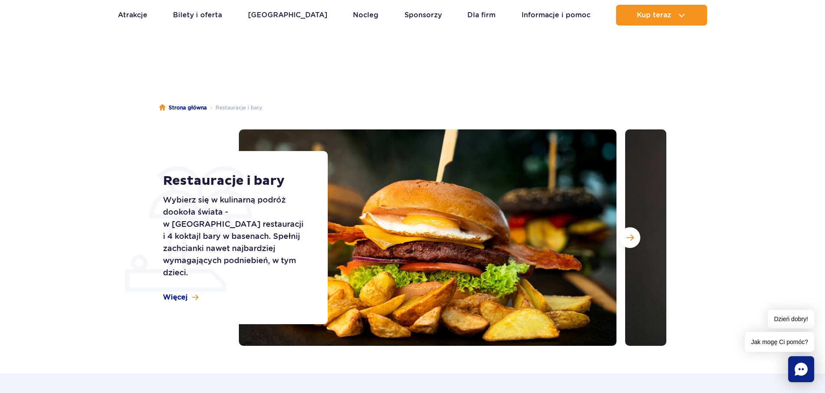
scroll to position [0, 0]
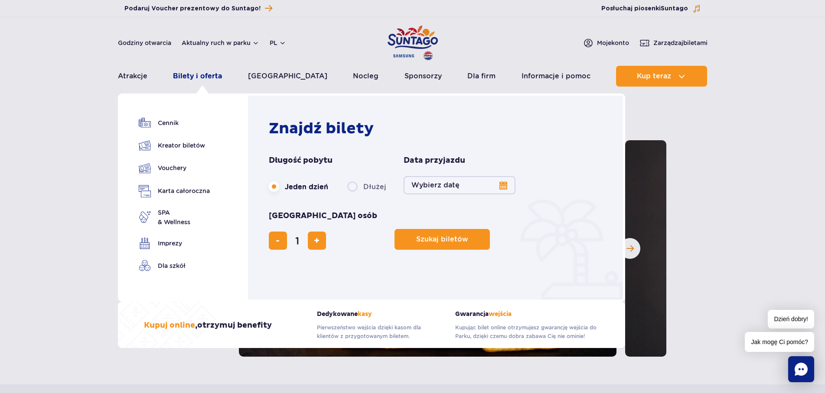
click at [185, 75] on link "Bilety i oferta" at bounding box center [197, 76] width 49 height 21
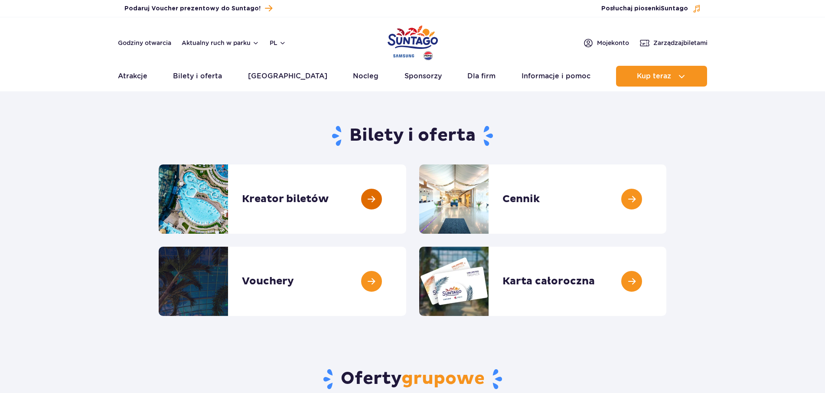
click at [406, 202] on link at bounding box center [406, 199] width 0 height 69
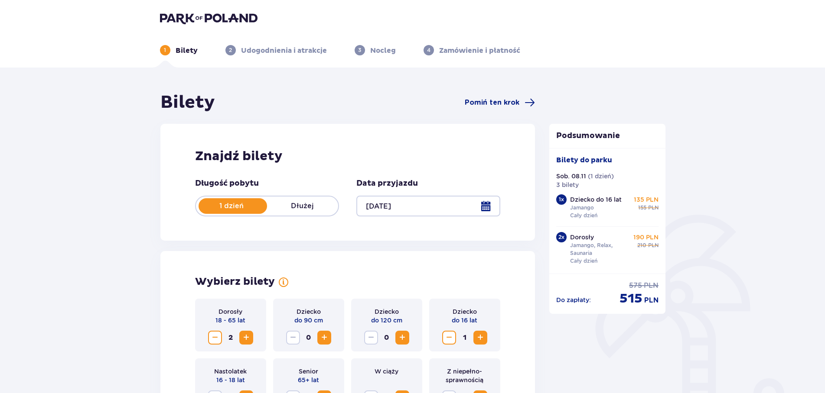
scroll to position [88, 0]
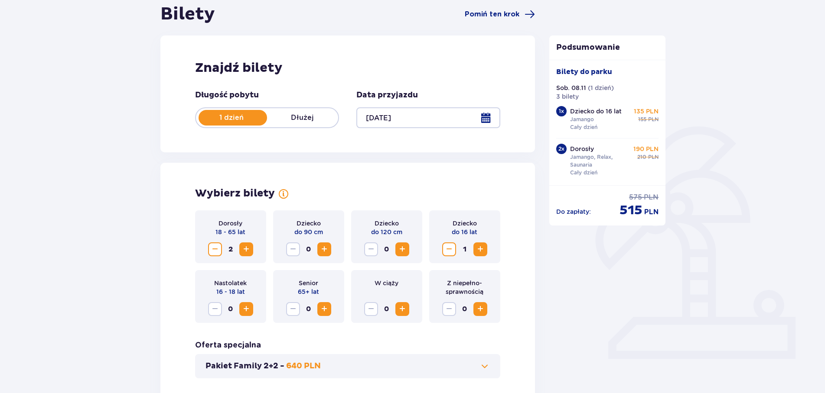
click at [445, 250] on span "Zmniejsz" at bounding box center [449, 249] width 10 height 10
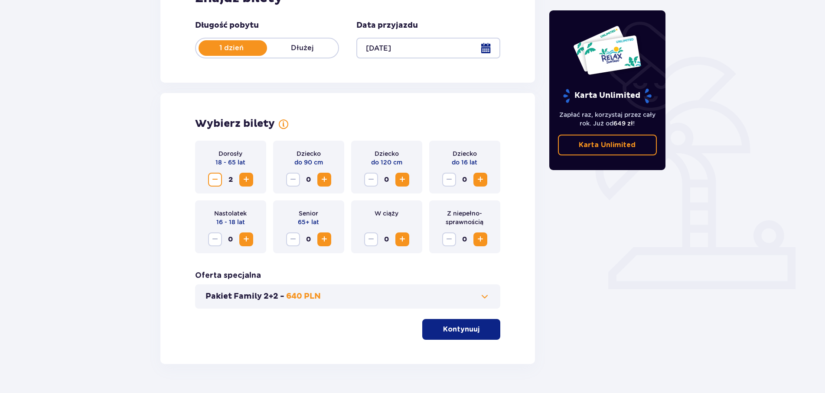
scroll to position [181, 0]
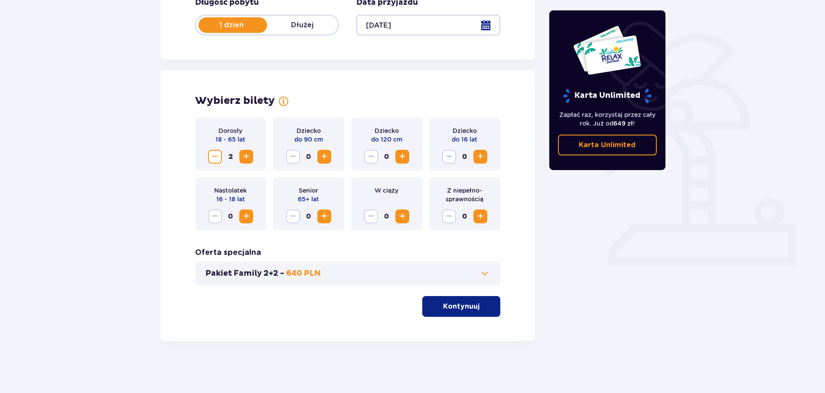
click at [459, 305] on p "Kontynuuj" at bounding box center [461, 307] width 36 height 10
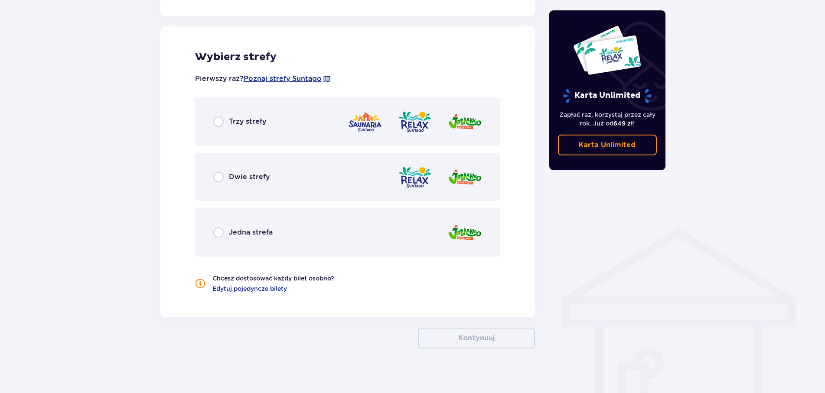
scroll to position [481, 0]
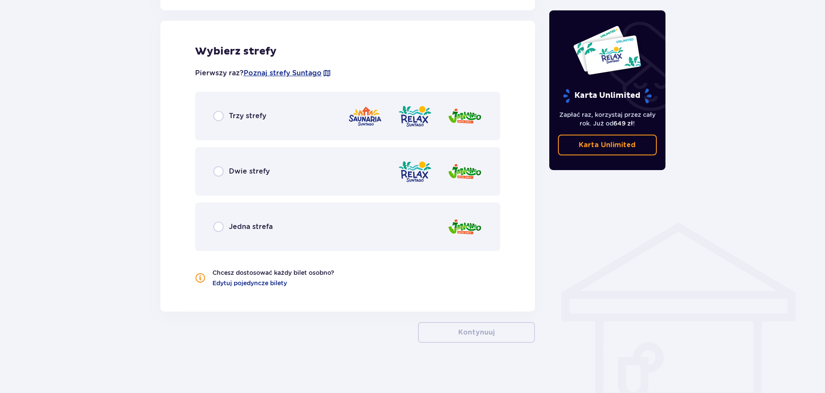
click at [249, 121] on span "Trzy strefy" at bounding box center [247, 116] width 37 height 10
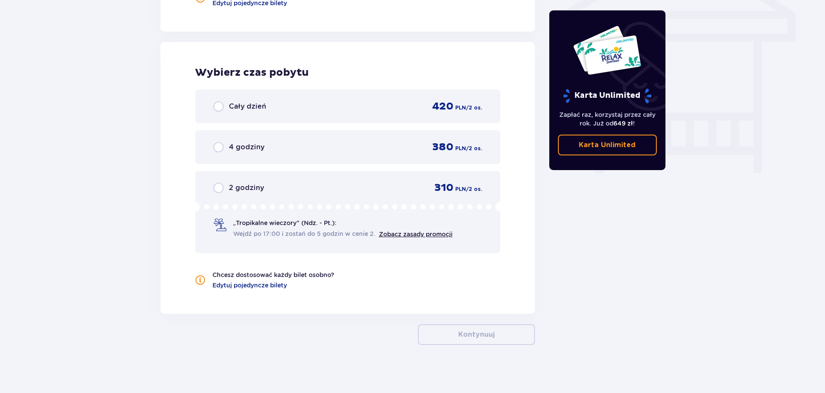
scroll to position [765, 0]
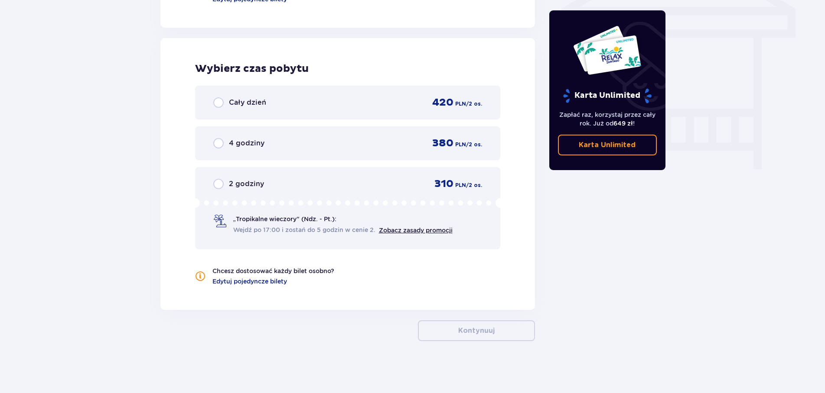
click at [239, 104] on span "Cały dzień" at bounding box center [247, 103] width 37 height 10
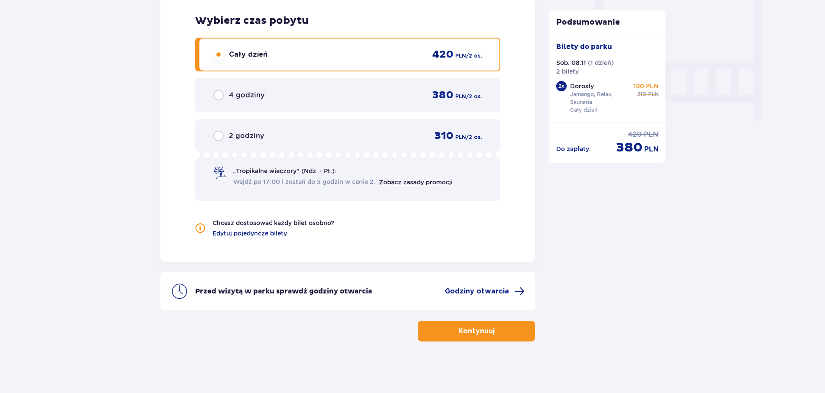
scroll to position [814, 0]
click at [486, 337] on button "Kontynuuj" at bounding box center [476, 331] width 117 height 21
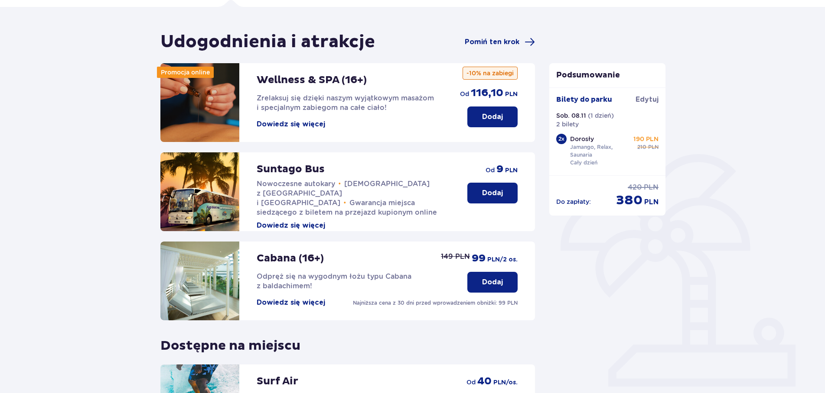
scroll to position [194, 0]
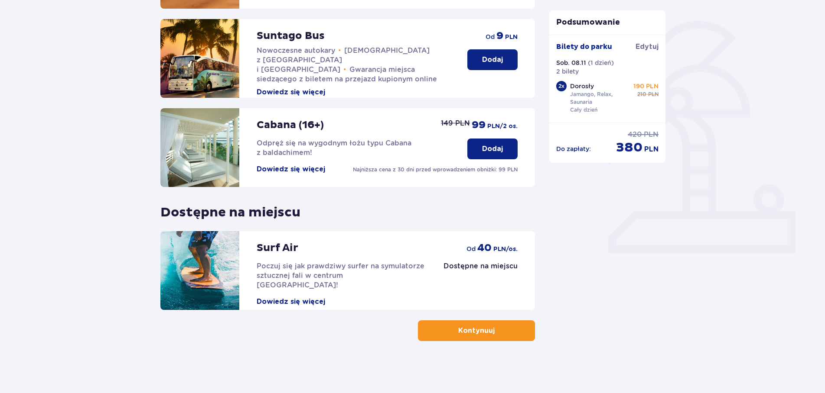
click at [478, 319] on div "Udogodnienia i atrakcje Pomiń ten krok Promocja online Wellness & SPA (16+) Zre…" at bounding box center [347, 120] width 375 height 444
click at [481, 332] on p "Kontynuuj" at bounding box center [476, 331] width 36 height 10
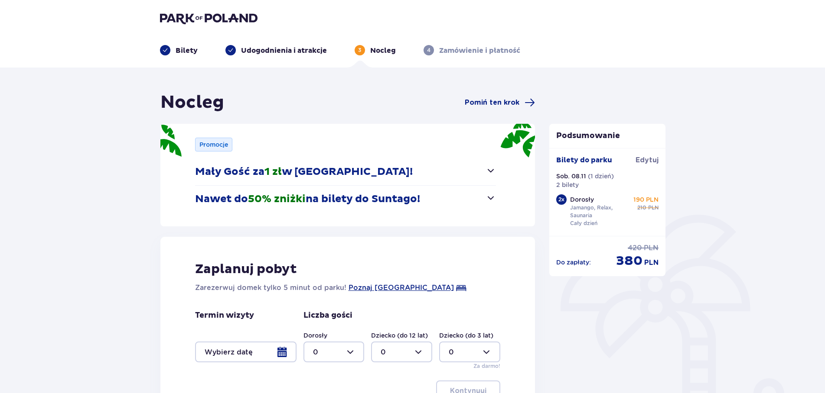
scroll to position [36, 0]
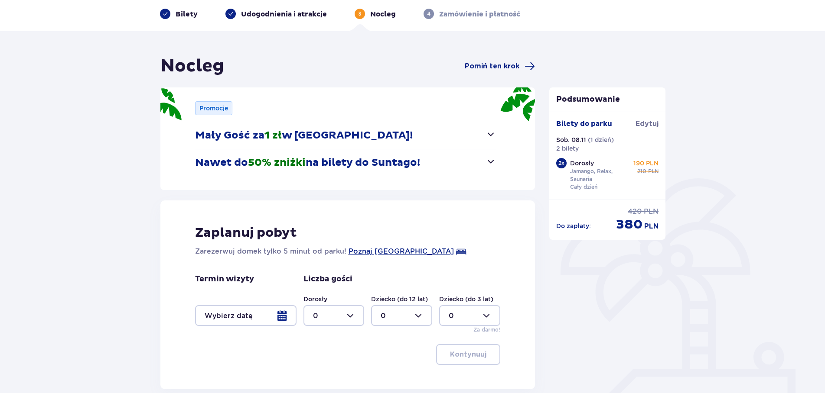
click at [281, 318] on div at bounding box center [245, 315] width 101 height 21
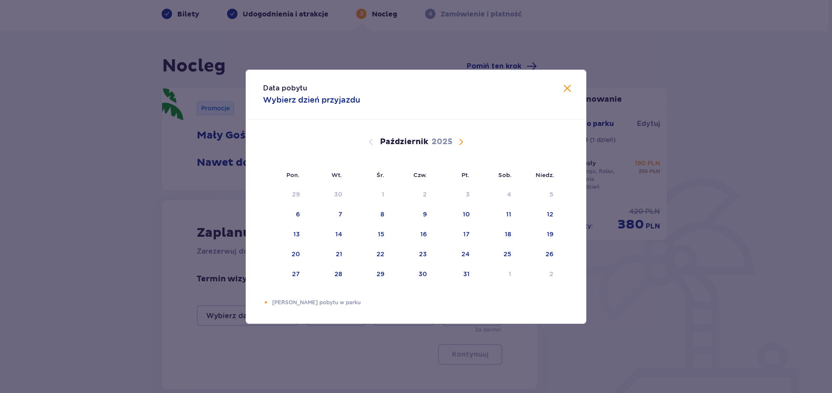
click at [460, 141] on span "Następny miesiąc" at bounding box center [461, 142] width 10 height 10
click at [474, 215] on div "7" at bounding box center [453, 214] width 42 height 19
click at [553, 215] on div "9" at bounding box center [551, 214] width 4 height 9
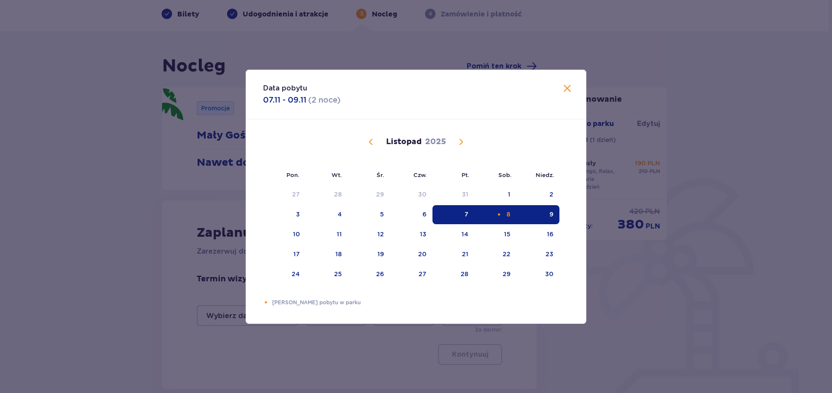
type input "07.11.25 - 09.11.25"
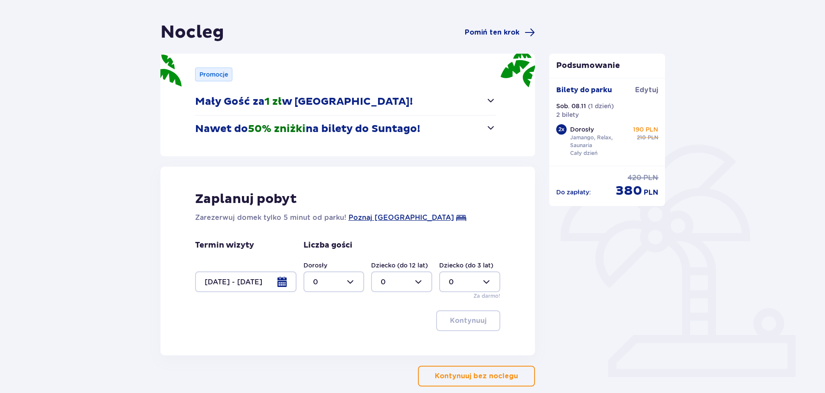
scroll to position [116, 0]
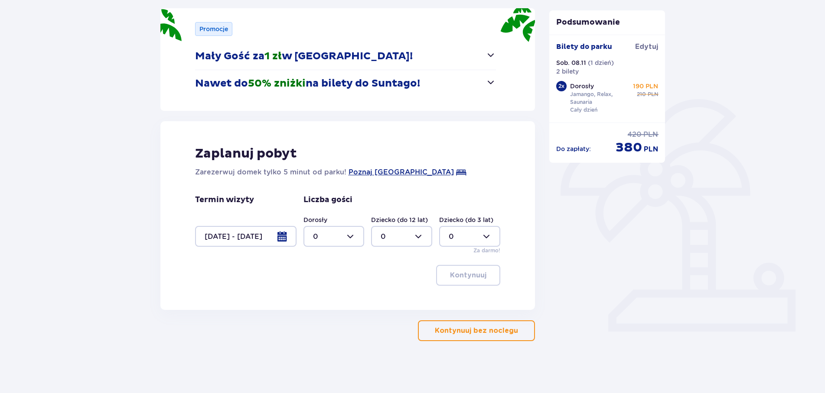
click at [347, 236] on div at bounding box center [333, 236] width 61 height 21
click at [327, 302] on div "2" at bounding box center [334, 300] width 42 height 10
type input "2"
click at [480, 275] on button "Kontynuuj" at bounding box center [468, 275] width 64 height 21
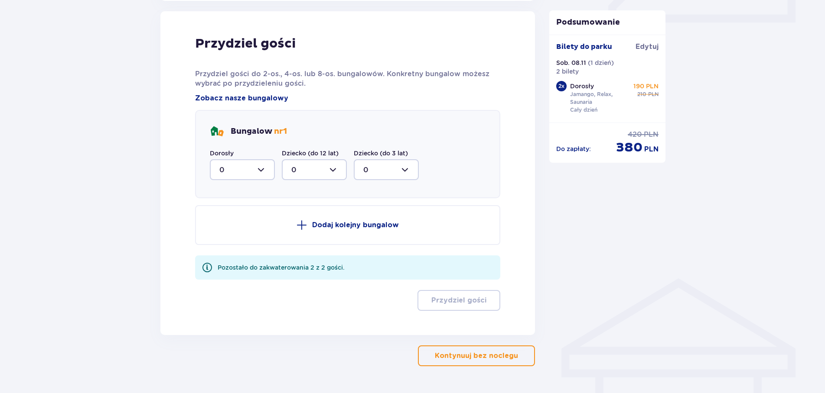
scroll to position [426, 0]
click at [259, 171] on div at bounding box center [242, 169] width 65 height 21
click at [233, 234] on div "2" at bounding box center [242, 232] width 46 height 10
type input "2"
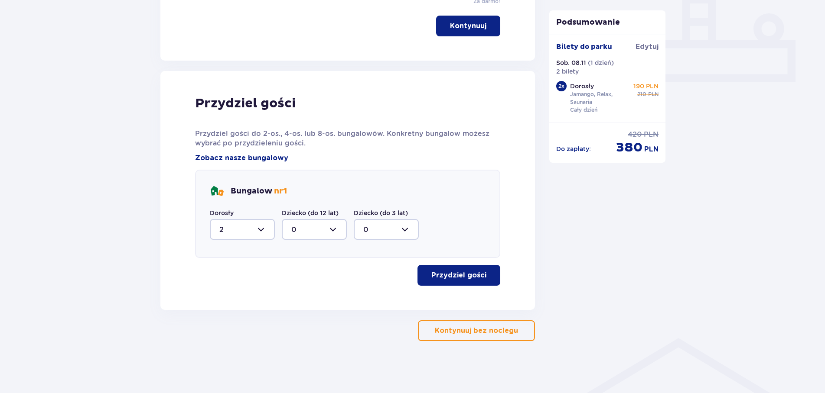
click at [468, 275] on p "Przydziel gości" at bounding box center [458, 276] width 55 height 10
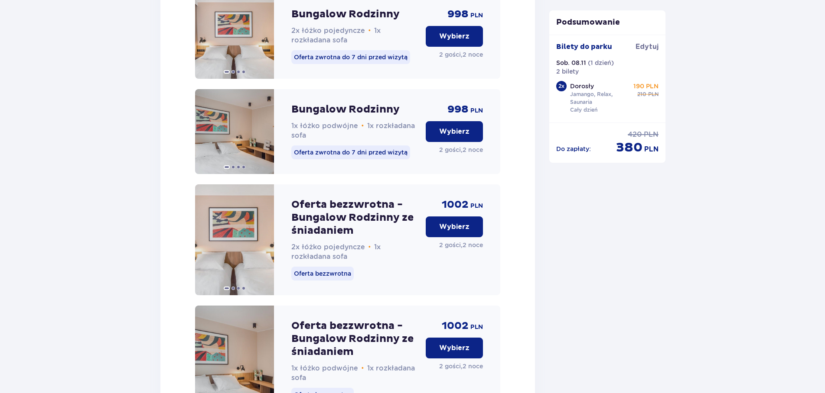
scroll to position [1029, 0]
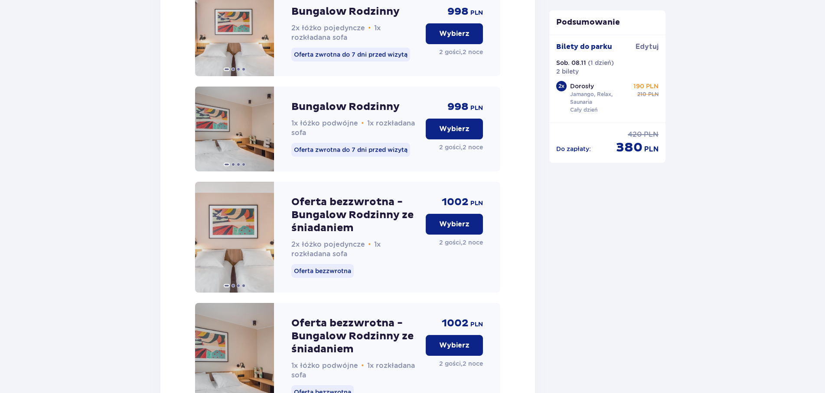
click at [453, 229] on p "Wybierz" at bounding box center [454, 225] width 30 height 10
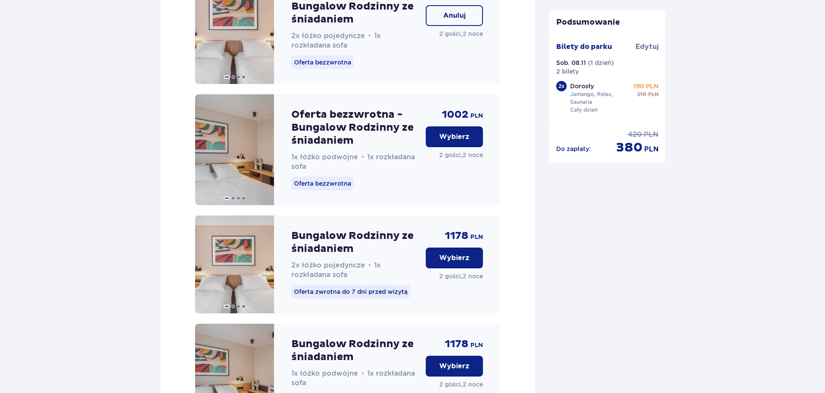
scroll to position [1225, 0]
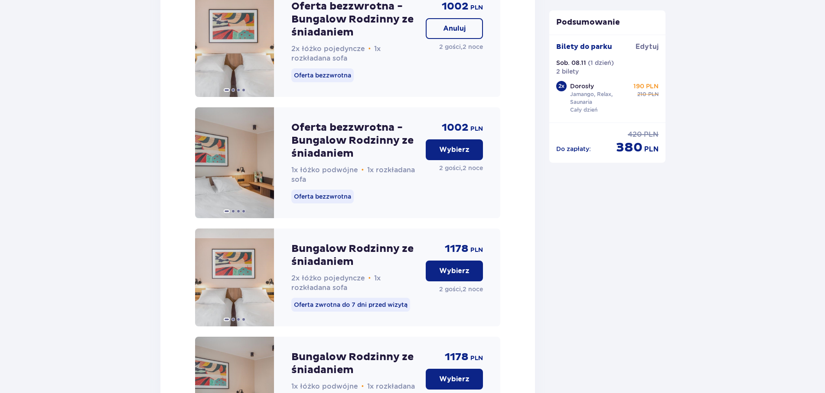
click at [450, 155] on p "Wybierz" at bounding box center [454, 150] width 30 height 10
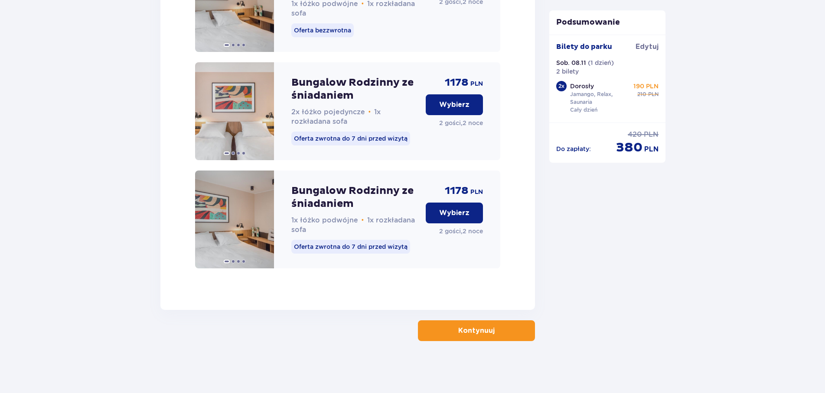
scroll to position [1402, 0]
click at [487, 331] on button "Kontynuuj" at bounding box center [476, 331] width 117 height 21
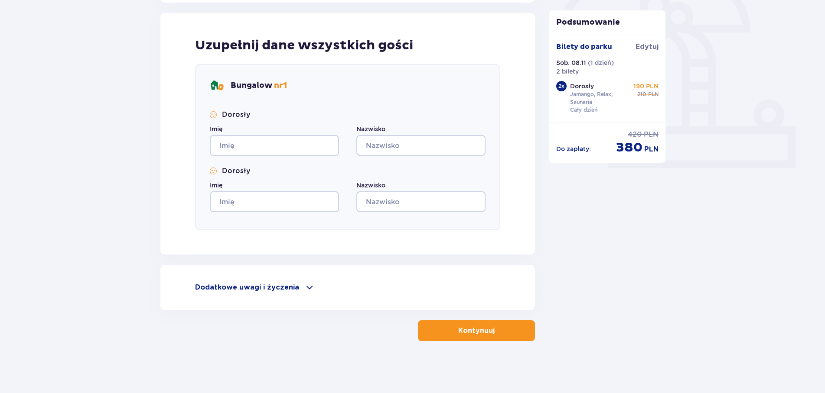
scroll to position [102, 0]
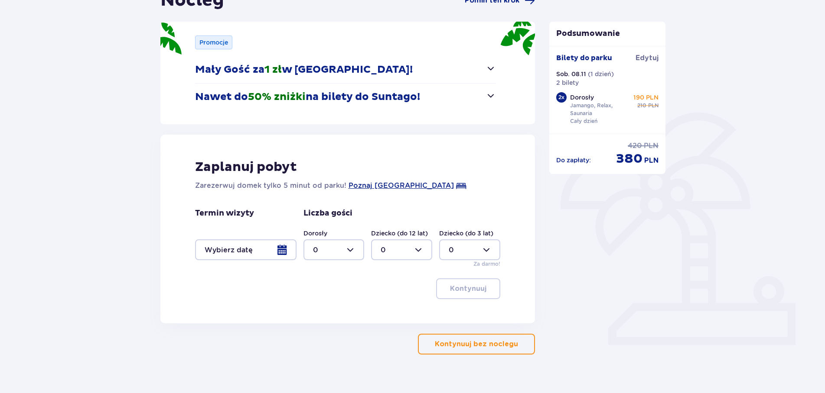
type input "0"
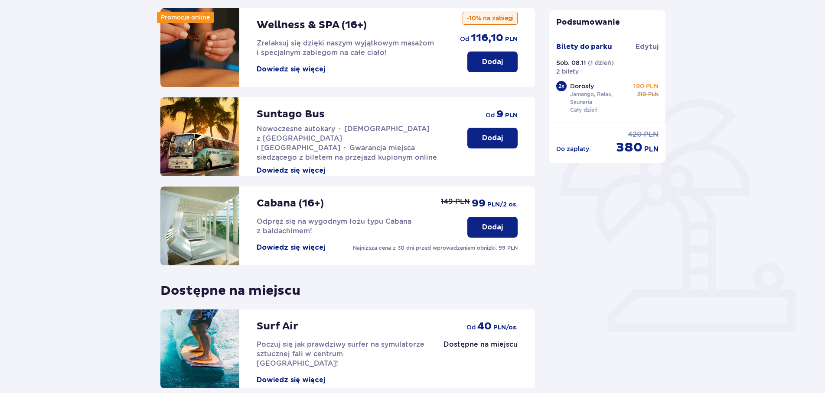
scroll to position [194, 0]
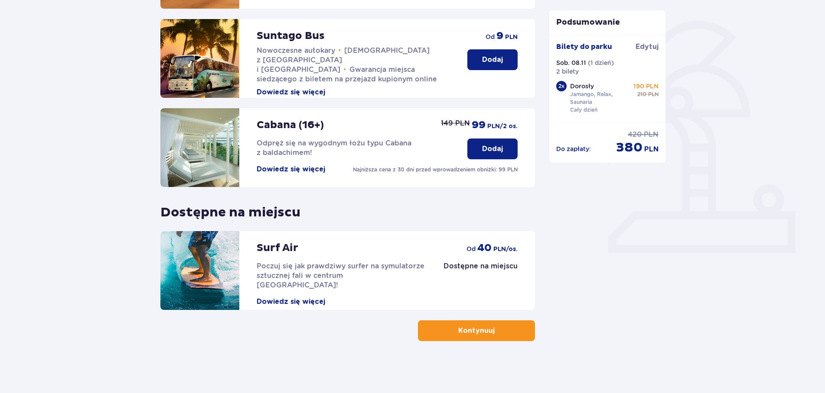
click at [464, 326] on button "Kontynuuj" at bounding box center [476, 331] width 117 height 21
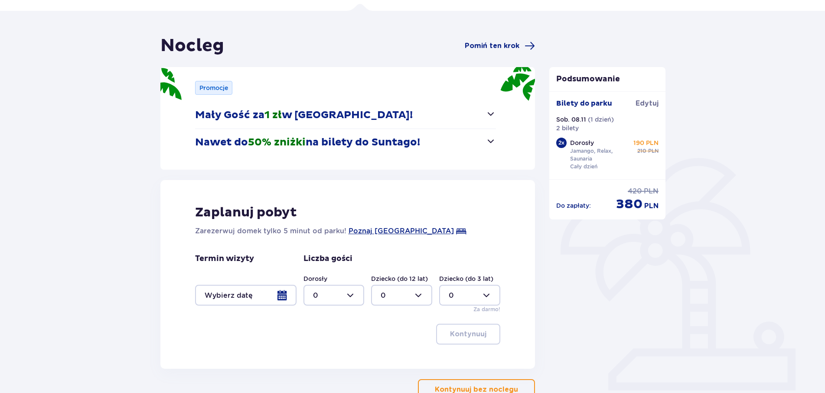
scroll to position [116, 0]
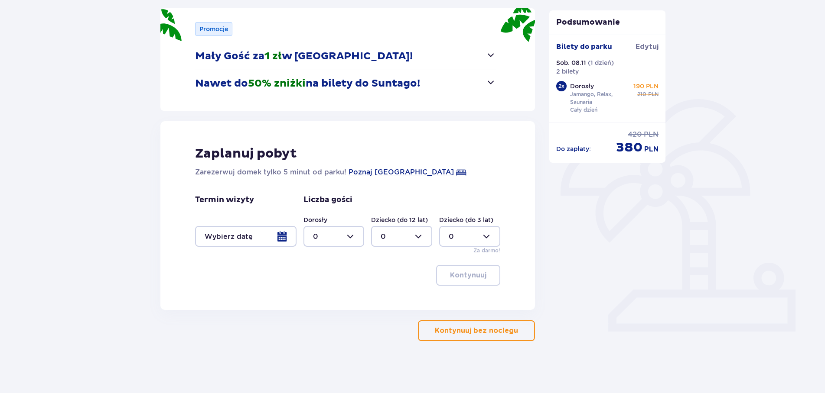
click at [279, 234] on div at bounding box center [245, 236] width 101 height 21
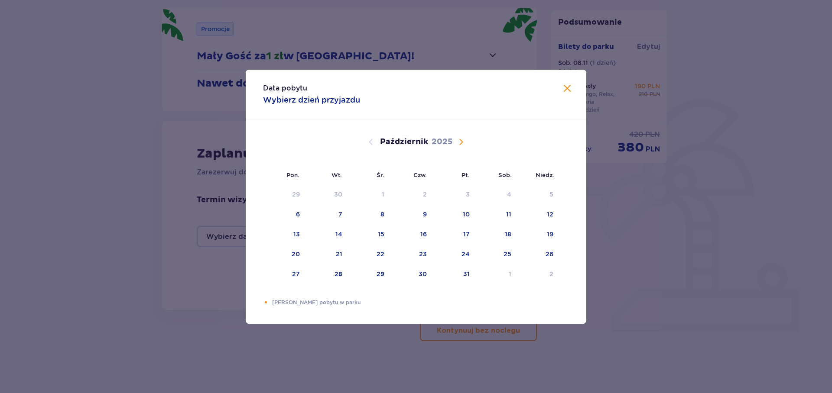
click at [459, 143] on span "Następny miesiąc" at bounding box center [461, 142] width 10 height 10
click at [467, 213] on div "7" at bounding box center [466, 214] width 4 height 9
click at [551, 215] on div "9" at bounding box center [551, 214] width 4 height 9
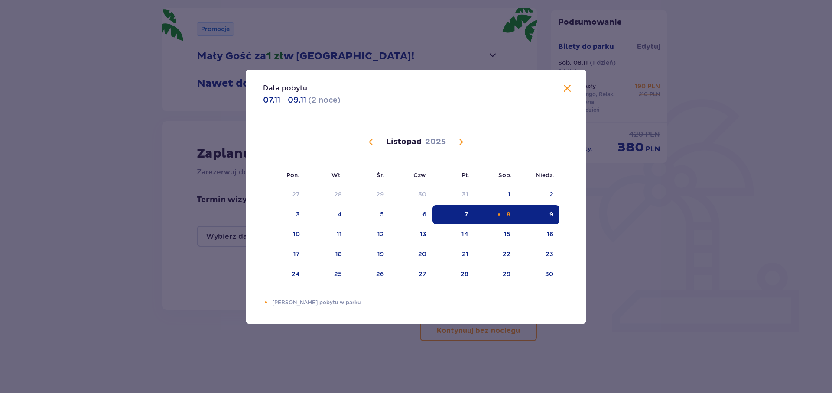
type input "07.11.25 - 09.11.25"
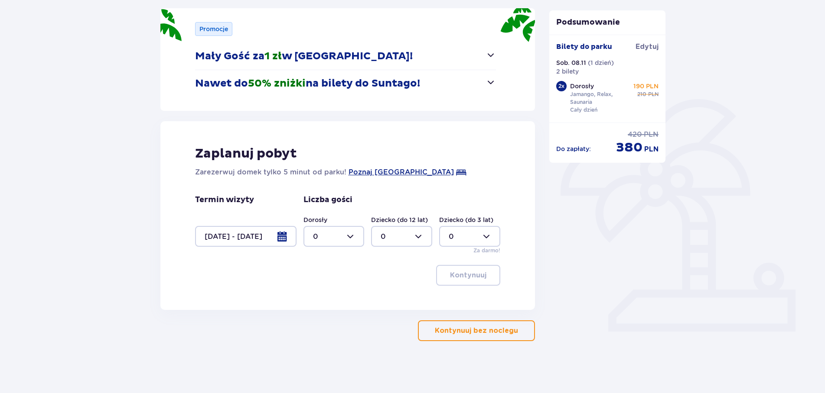
click at [344, 235] on div at bounding box center [333, 236] width 61 height 21
click at [331, 302] on div "2" at bounding box center [334, 300] width 42 height 10
type input "2"
click at [477, 277] on p "Kontynuuj" at bounding box center [468, 276] width 36 height 10
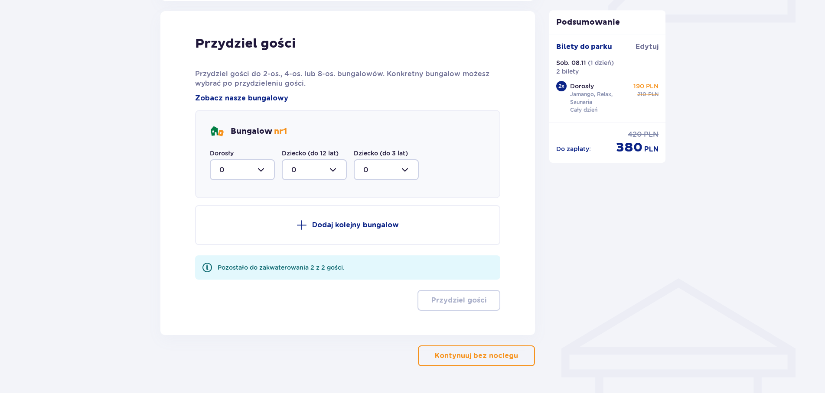
scroll to position [426, 0]
click at [257, 170] on div at bounding box center [242, 169] width 65 height 21
click at [226, 231] on div "2" at bounding box center [242, 232] width 46 height 10
type input "2"
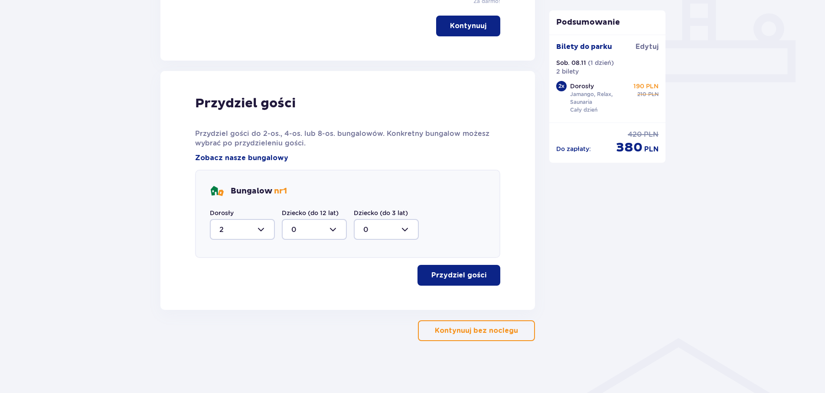
scroll to position [365, 0]
click at [461, 273] on p "Przydziel gości" at bounding box center [458, 276] width 55 height 10
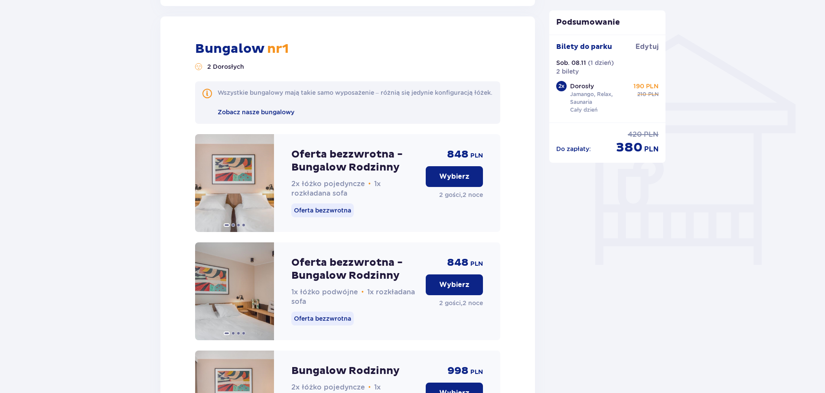
scroll to position [675, 0]
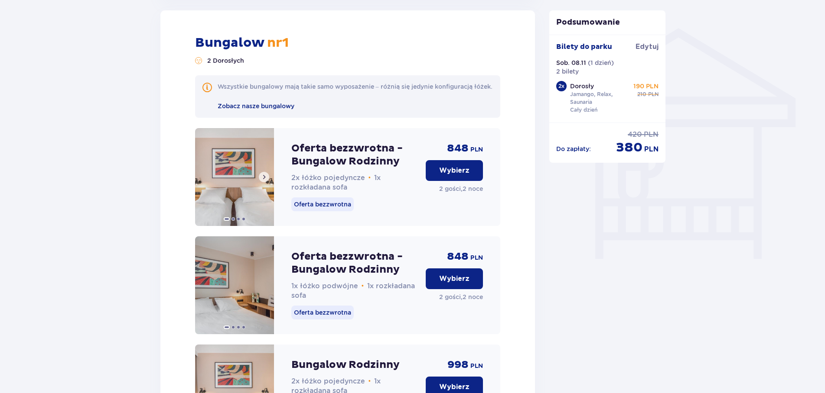
click at [253, 205] on img at bounding box center [234, 177] width 79 height 98
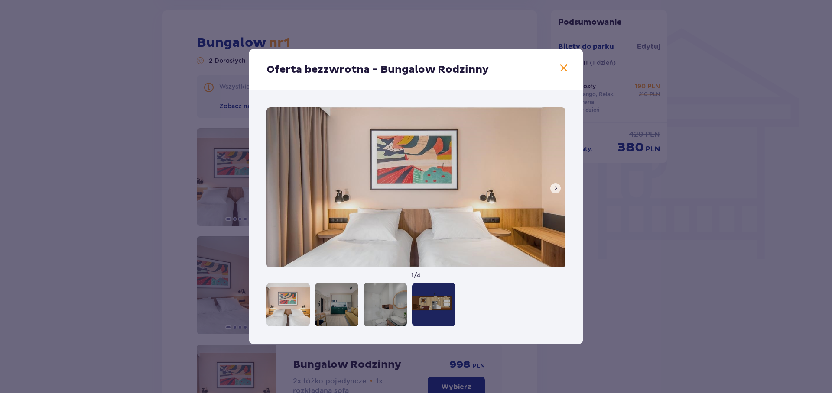
click at [554, 189] on span at bounding box center [555, 188] width 7 height 7
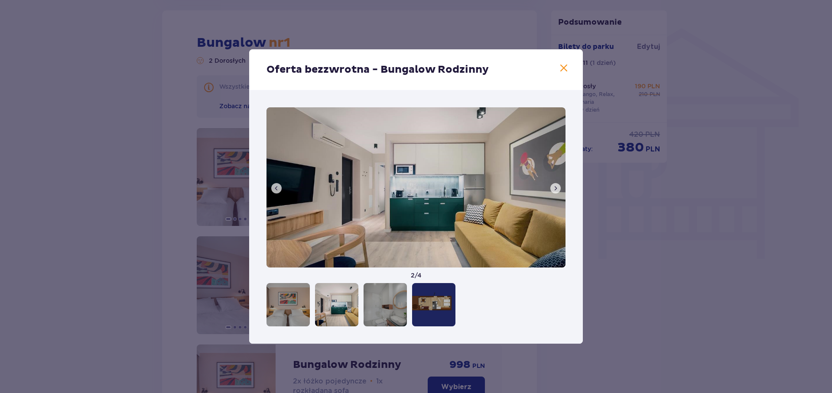
click at [554, 189] on span at bounding box center [555, 188] width 7 height 7
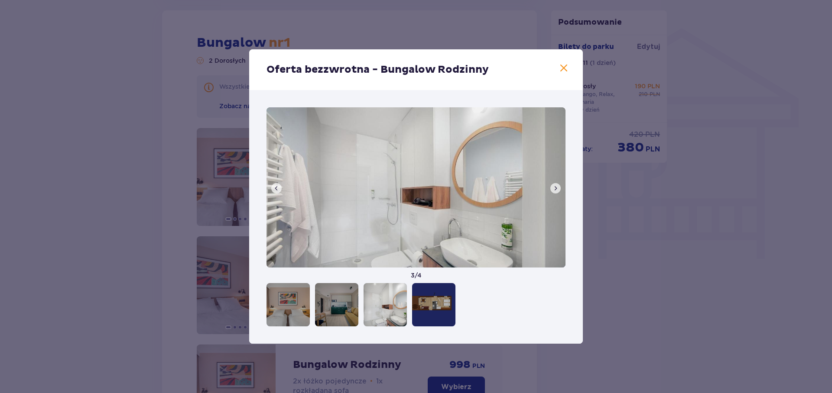
click at [554, 189] on span at bounding box center [555, 188] width 7 height 7
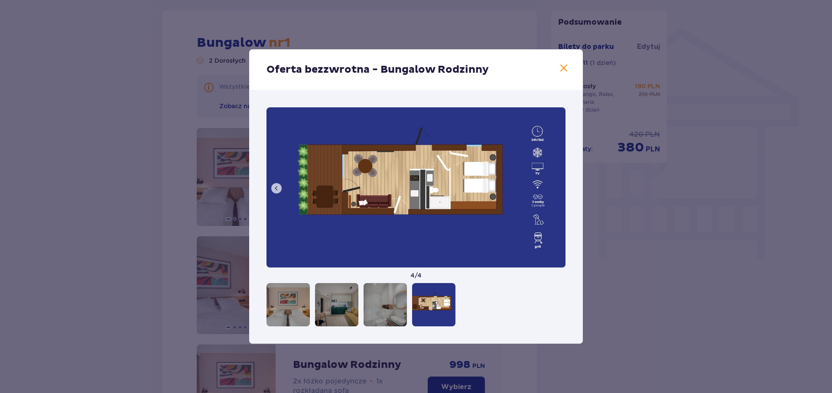
click at [554, 189] on img at bounding box center [415, 187] width 299 height 160
click at [277, 190] on span at bounding box center [276, 188] width 7 height 7
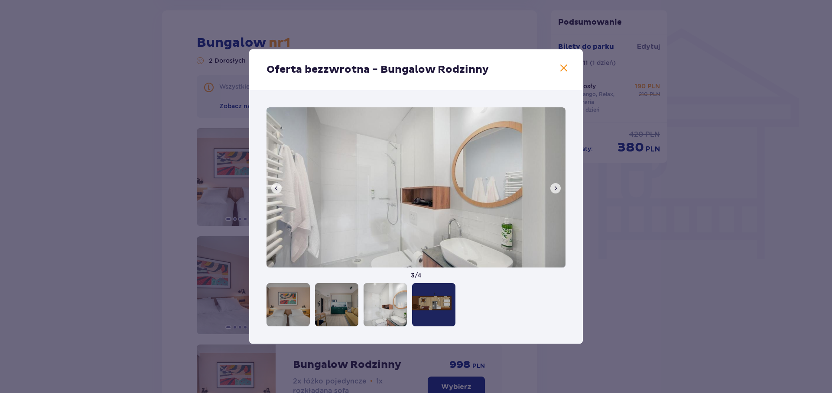
click at [276, 186] on span at bounding box center [276, 188] width 7 height 7
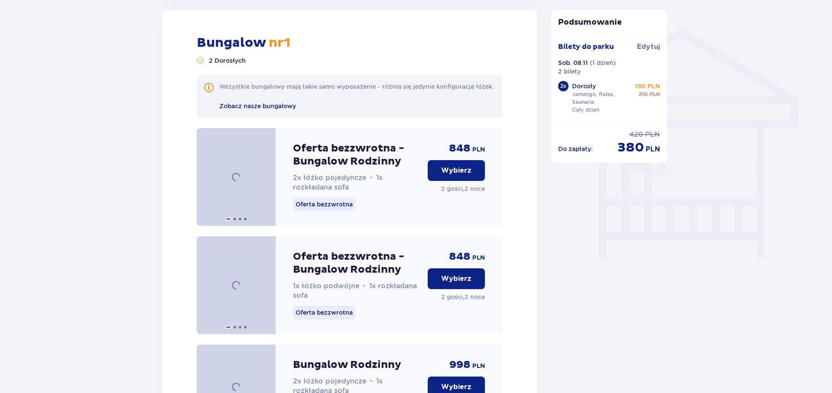
click at [276, 186] on div "Oferta bezzwrotna - Bungalow Rodzinny 2x łóżko pojedyncze • 1x rozkładana sofa …" at bounding box center [349, 177] width 305 height 98
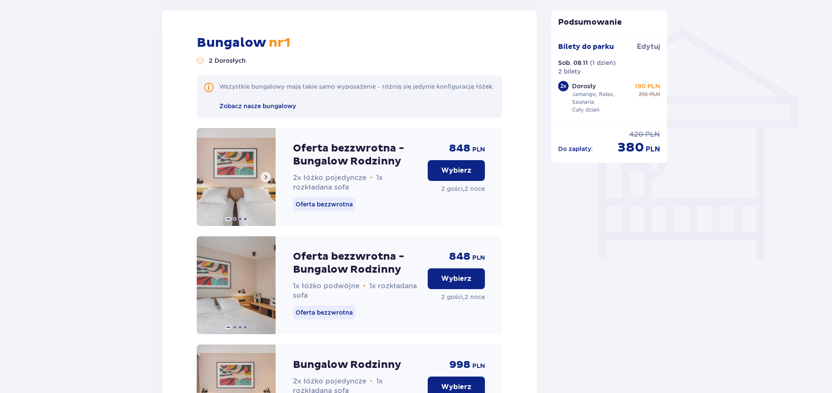
click at [242, 185] on img at bounding box center [236, 177] width 79 height 98
click at [245, 177] on img at bounding box center [236, 177] width 79 height 98
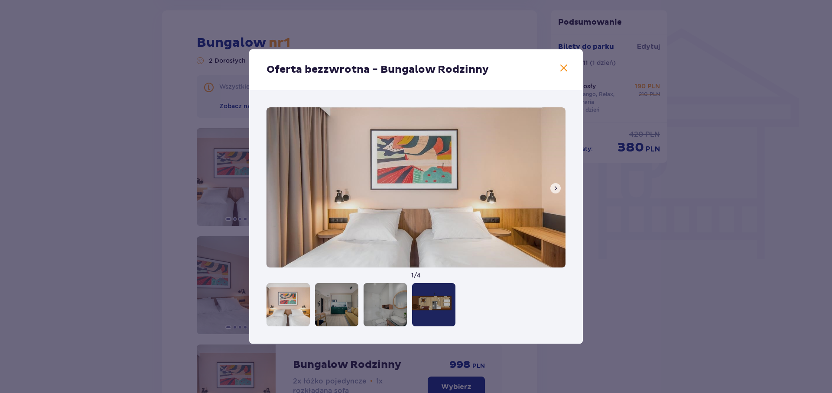
click at [564, 65] on span at bounding box center [564, 68] width 10 height 10
